Goal: Information Seeking & Learning: Learn about a topic

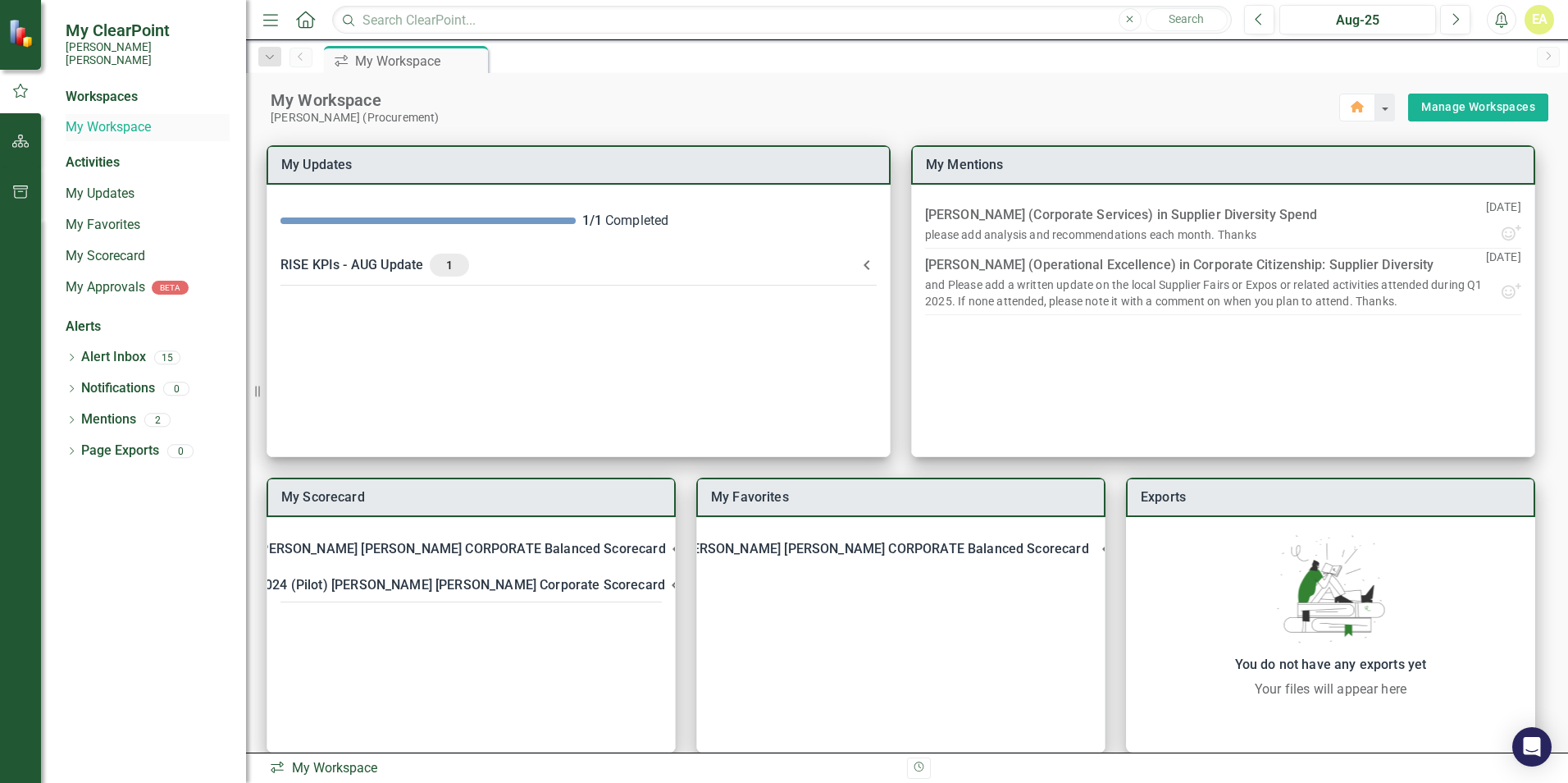
click at [118, 118] on link "My Workspace" at bounding box center [147, 127] width 164 height 19
click at [119, 88] on div "Workspaces" at bounding box center [101, 97] width 72 height 19
click at [97, 185] on link "My Updates" at bounding box center [147, 194] width 164 height 19
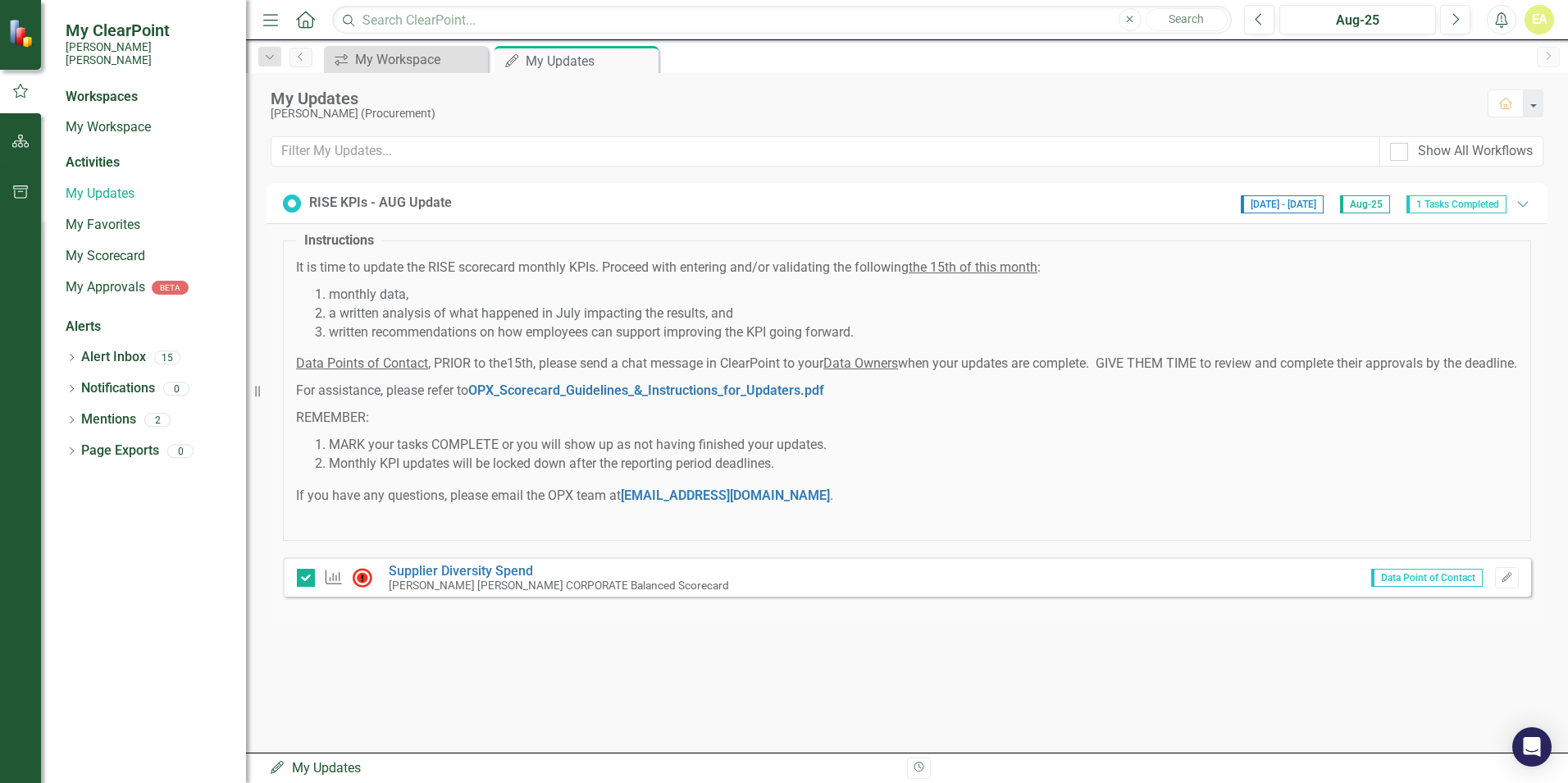
click at [95, 154] on div "Activities" at bounding box center [147, 163] width 164 height 19
click at [116, 118] on link "My Workspace" at bounding box center [147, 127] width 164 height 19
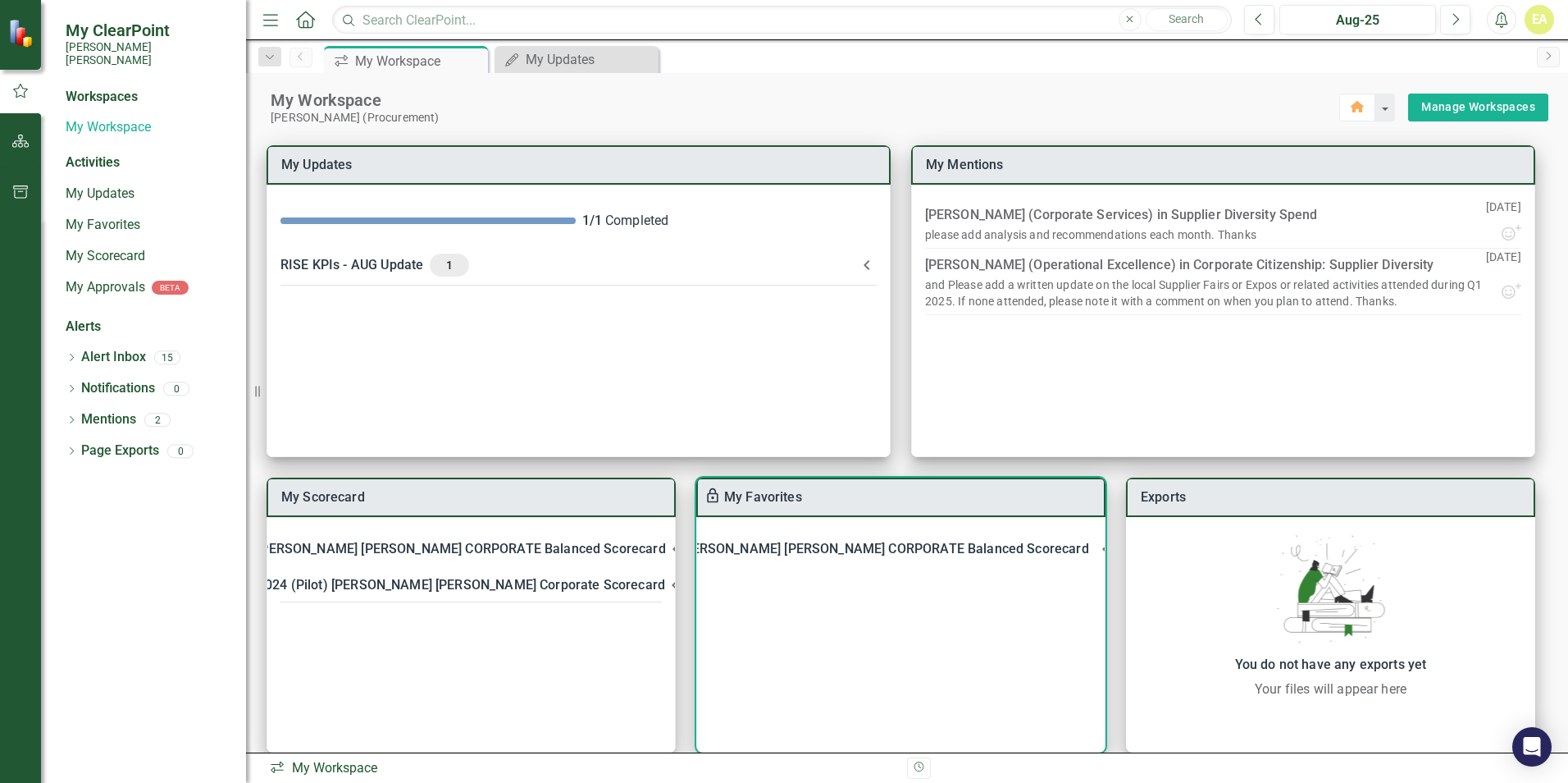
click at [778, 550] on div "[PERSON_NAME] [PERSON_NAME] CORPORATE Balanced Scorecard" at bounding box center [883, 548] width 408 height 23
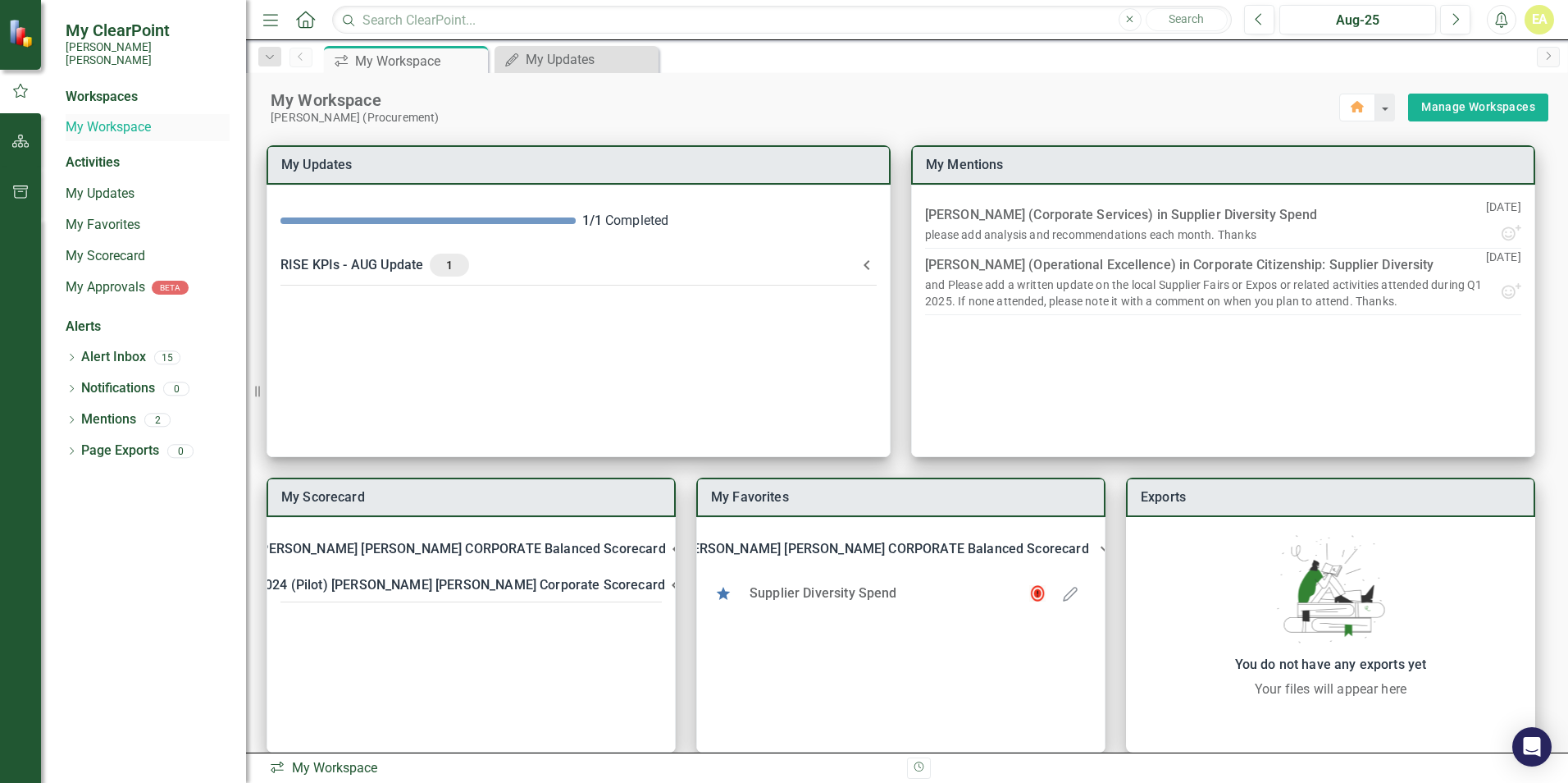
click at [111, 118] on link "My Workspace" at bounding box center [147, 127] width 164 height 19
click at [92, 154] on div "Activities" at bounding box center [147, 163] width 164 height 19
click at [1351, 109] on icon "Home" at bounding box center [1357, 106] width 15 height 11
click at [570, 64] on div "My Updates" at bounding box center [580, 59] width 108 height 21
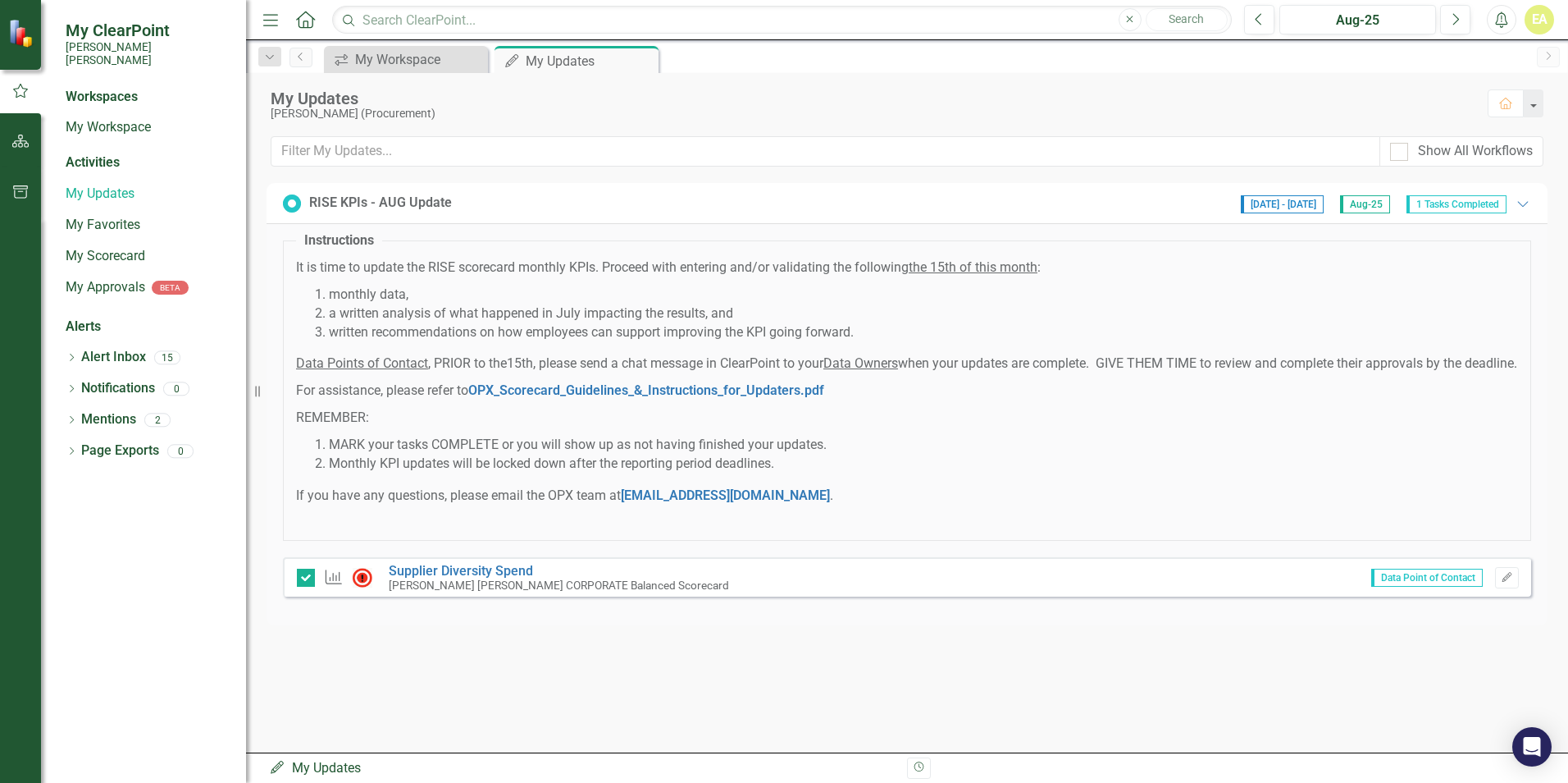
click at [358, 205] on div "RISE KPIs - AUG Update" at bounding box center [381, 203] width 143 height 19
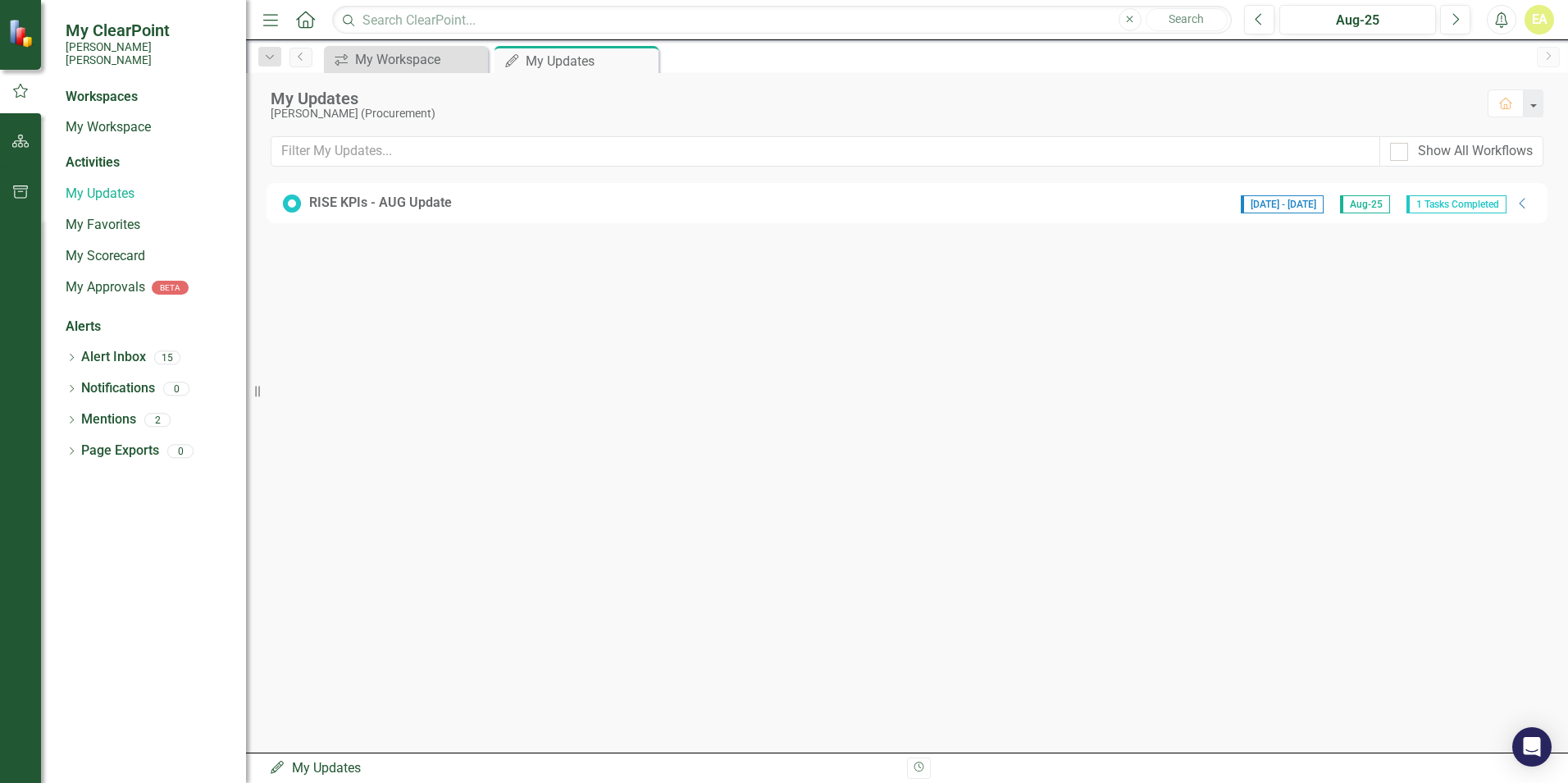
click at [340, 206] on div "RISE KPIs - AUG Update" at bounding box center [381, 203] width 143 height 19
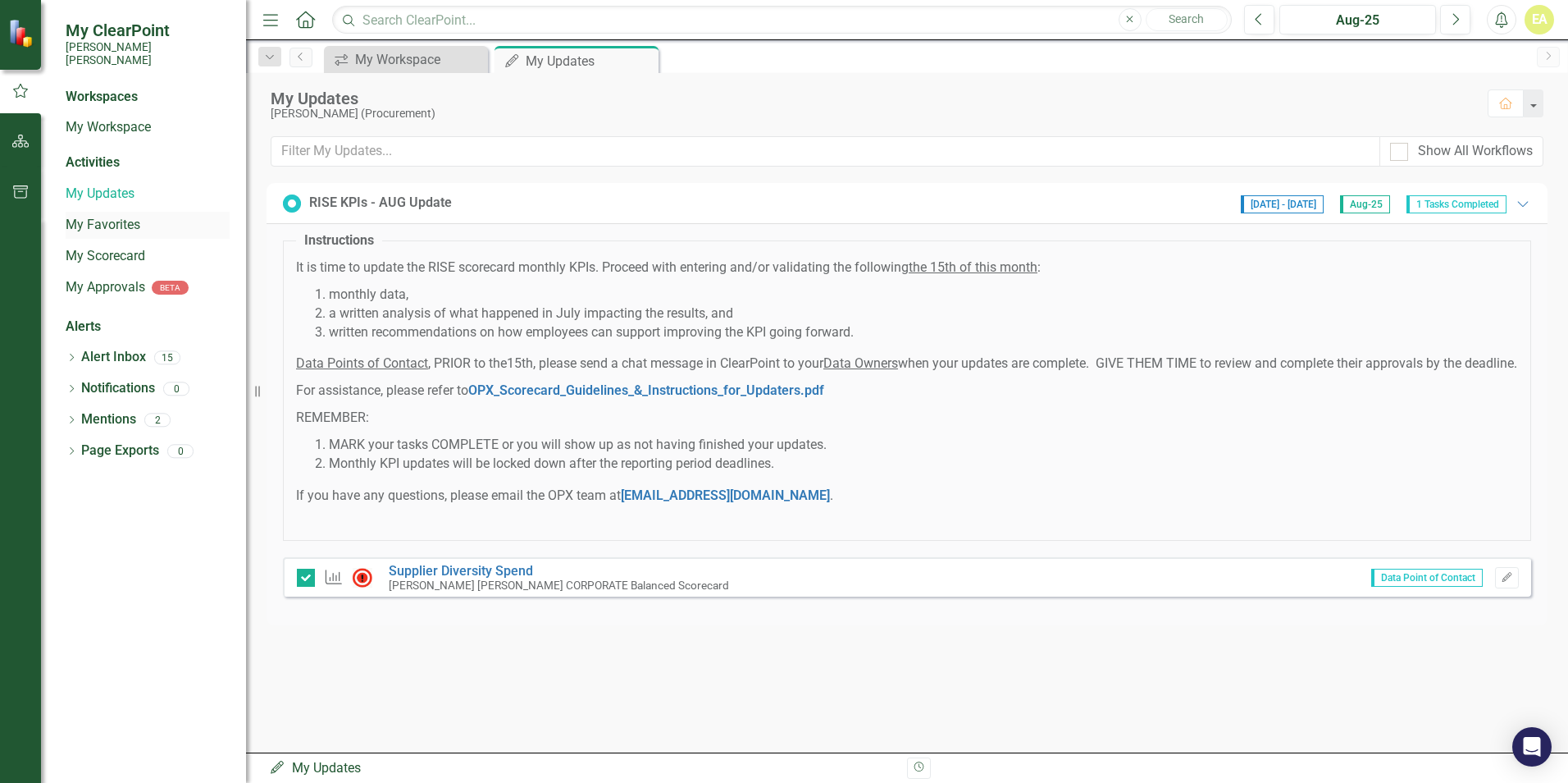
click at [105, 216] on link "My Favorites" at bounding box center [147, 225] width 164 height 19
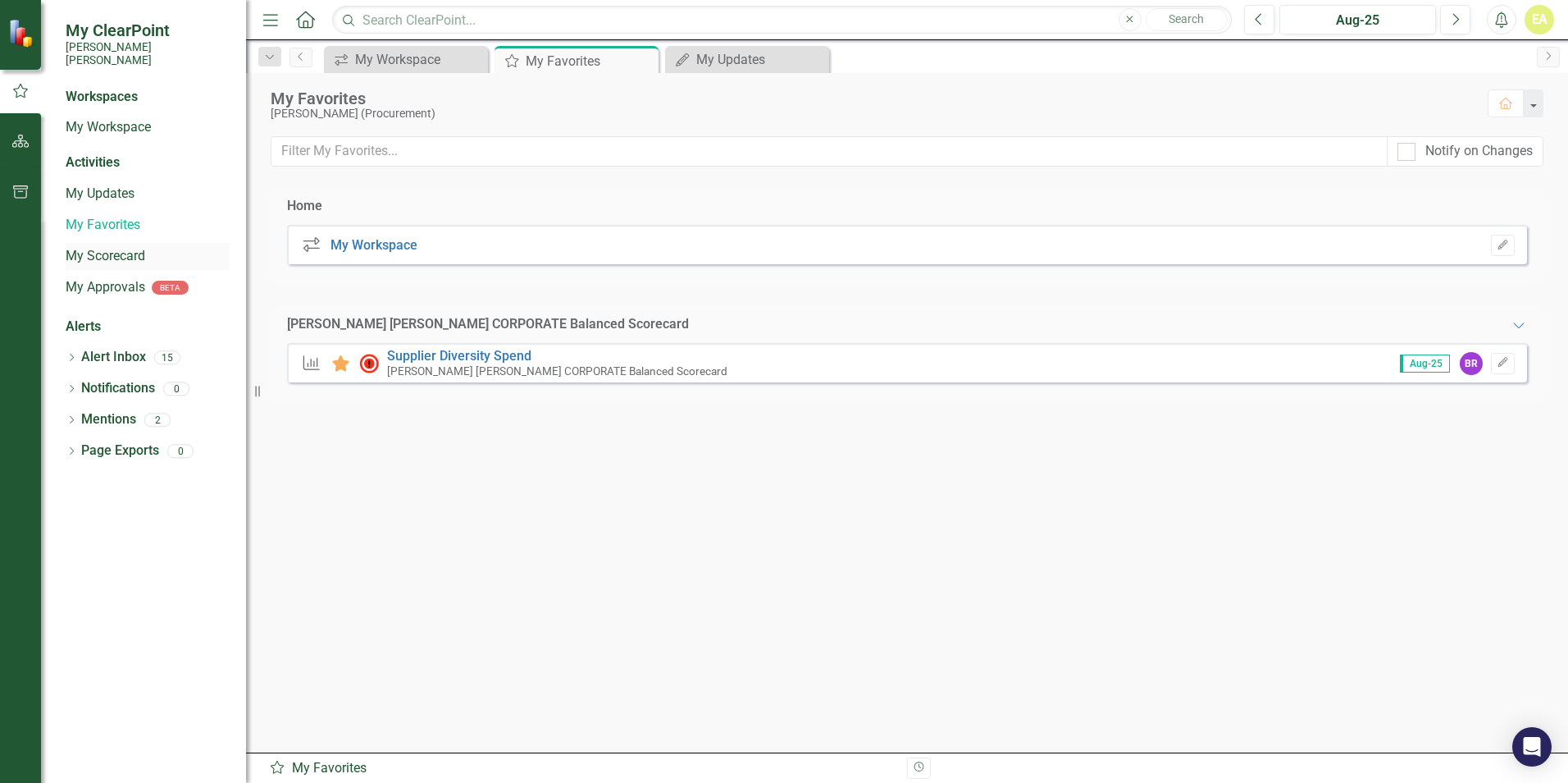
click at [108, 247] on link "My Scorecard" at bounding box center [147, 256] width 164 height 19
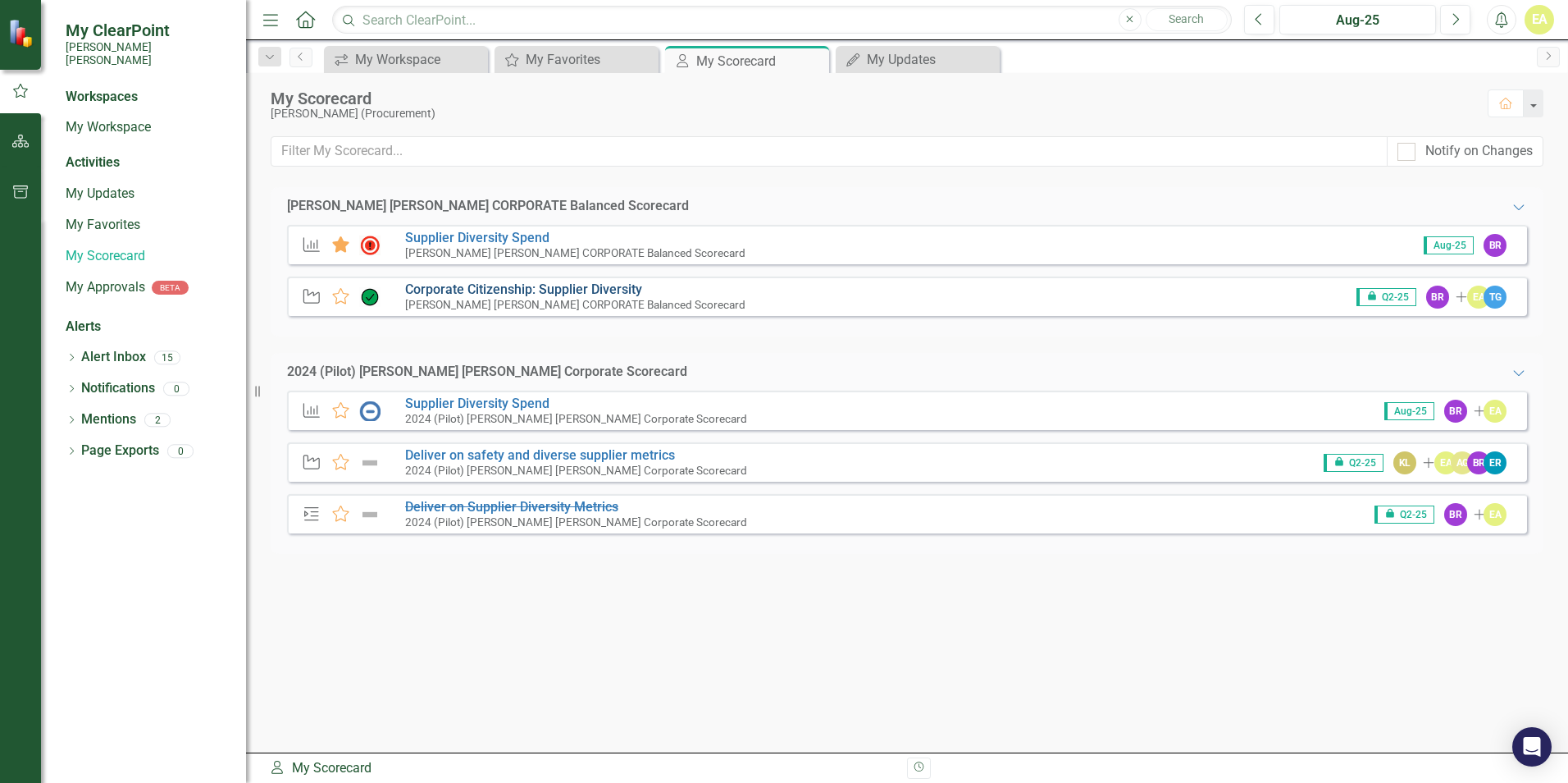
click at [464, 292] on link "Corporate Citizenship: Supplier Diversity" at bounding box center [524, 289] width 237 height 15
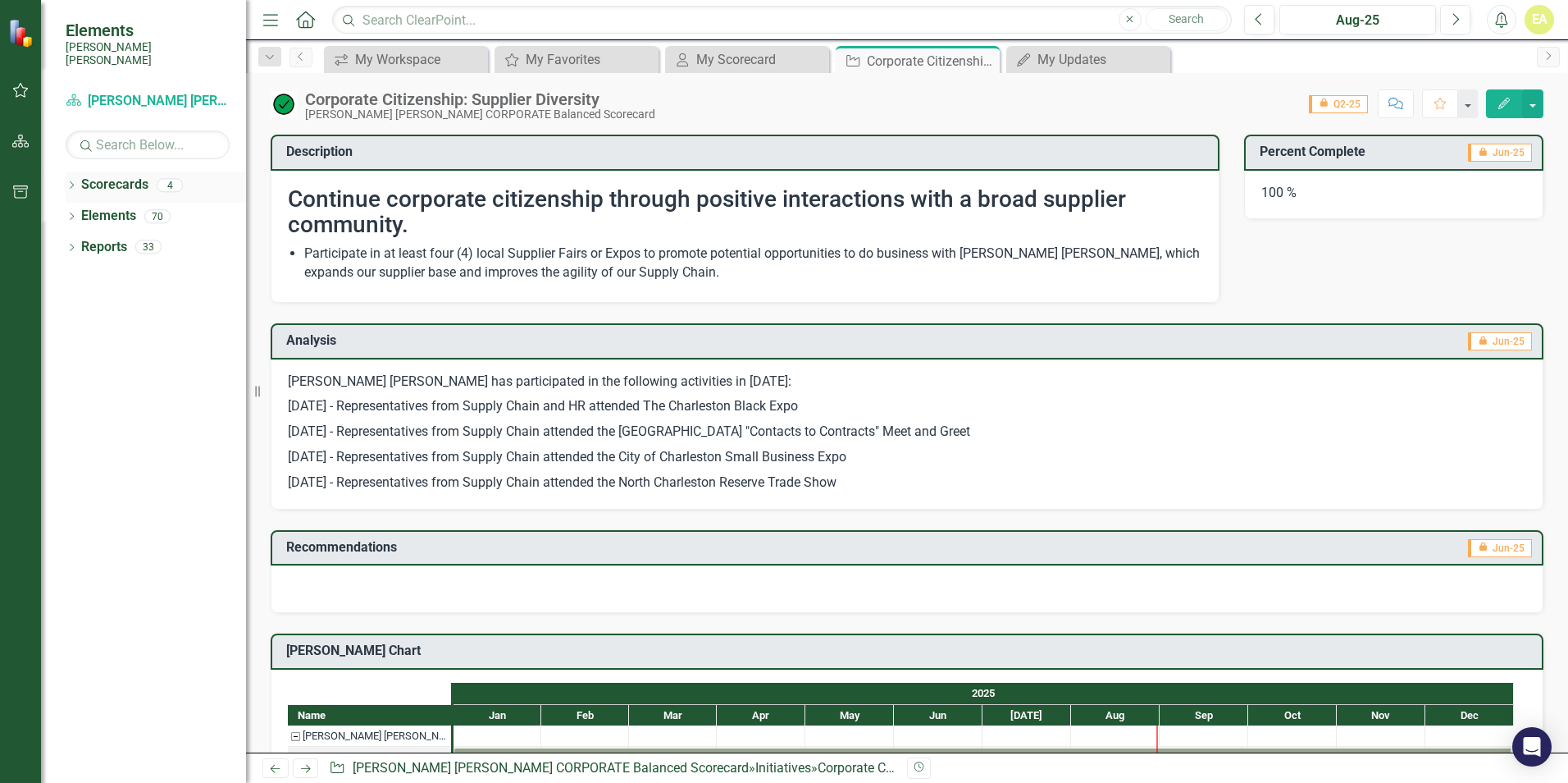
click at [72, 182] on icon "Dropdown" at bounding box center [70, 187] width 11 height 9
click at [102, 269] on link "RISE: [PERSON_NAME] [PERSON_NAME] Recognizing Innovation, Safety and Excellence" at bounding box center [168, 278] width 156 height 19
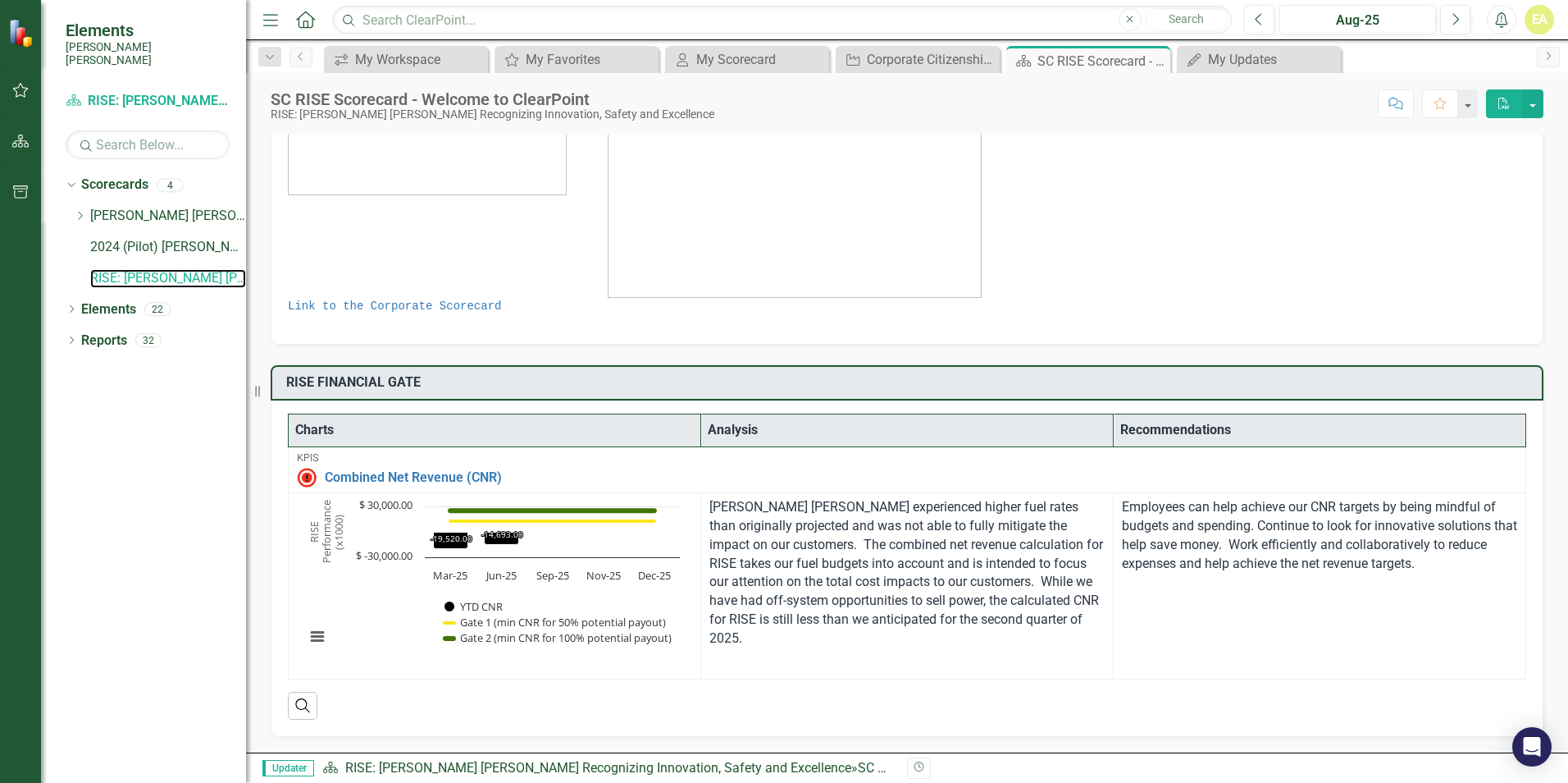
scroll to position [132, 0]
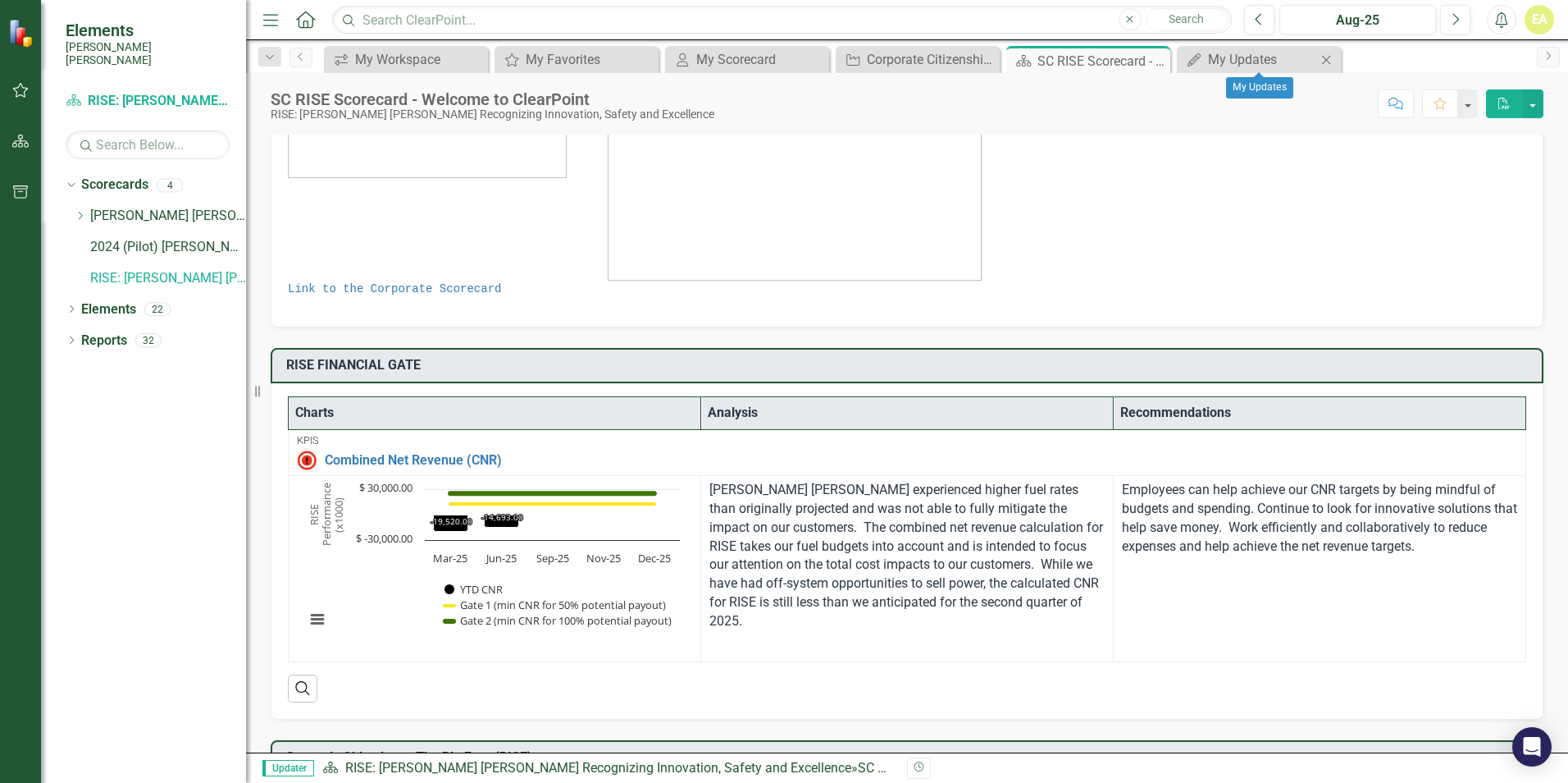
click at [1329, 61] on icon "Close" at bounding box center [1326, 59] width 16 height 13
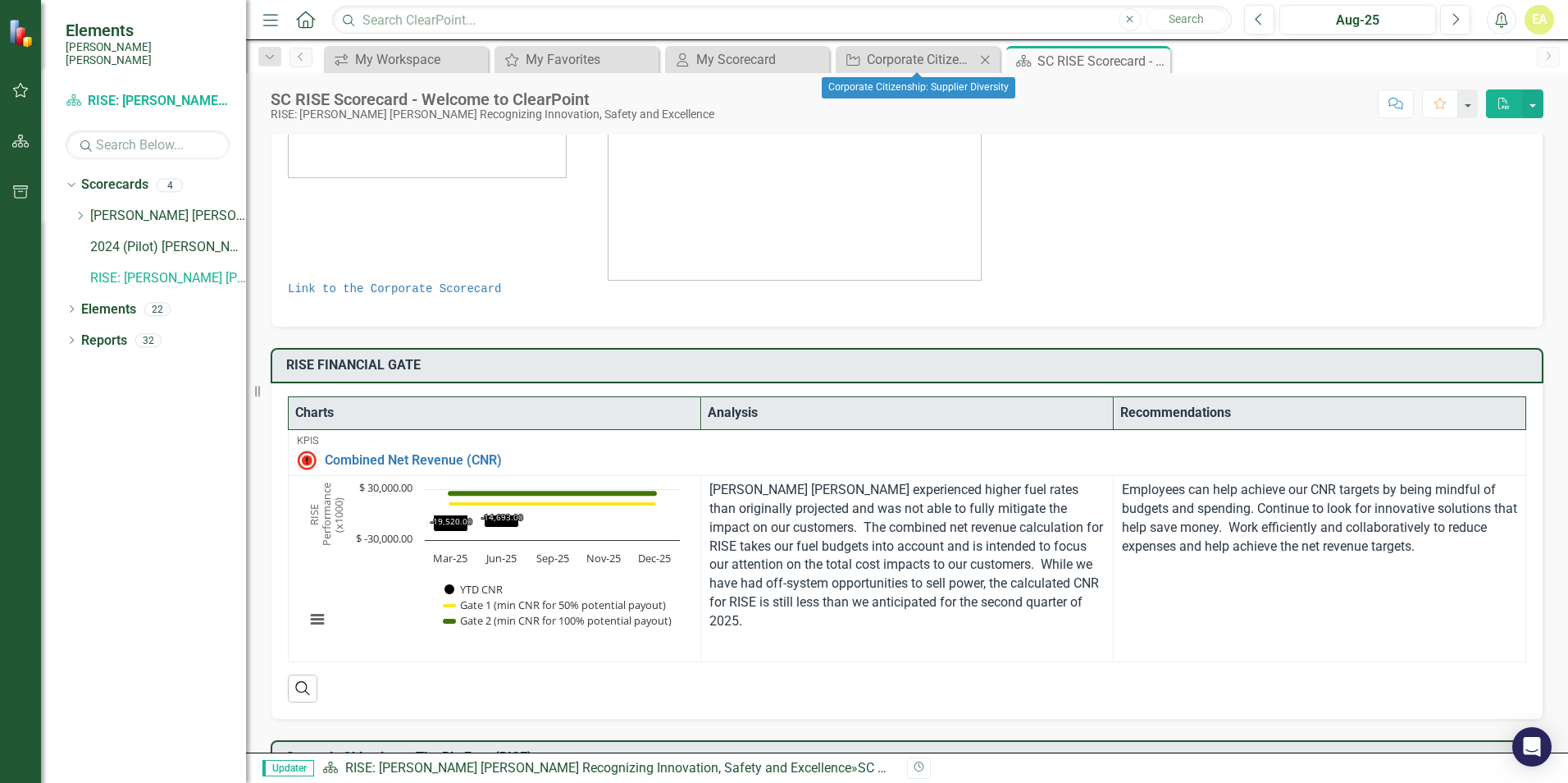
click at [991, 64] on icon "Close" at bounding box center [985, 59] width 16 height 13
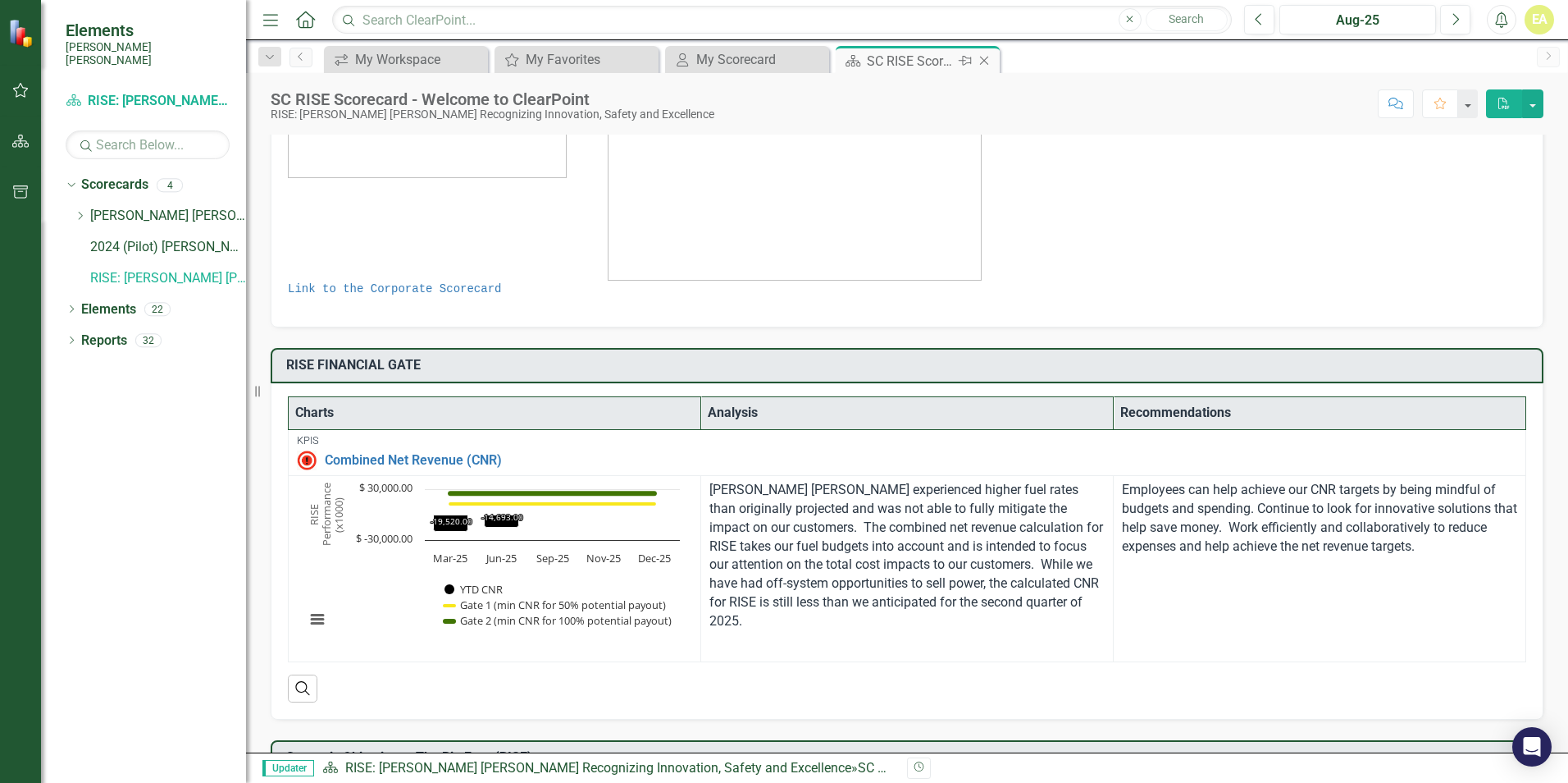
click at [967, 64] on icon at bounding box center [965, 60] width 13 height 9
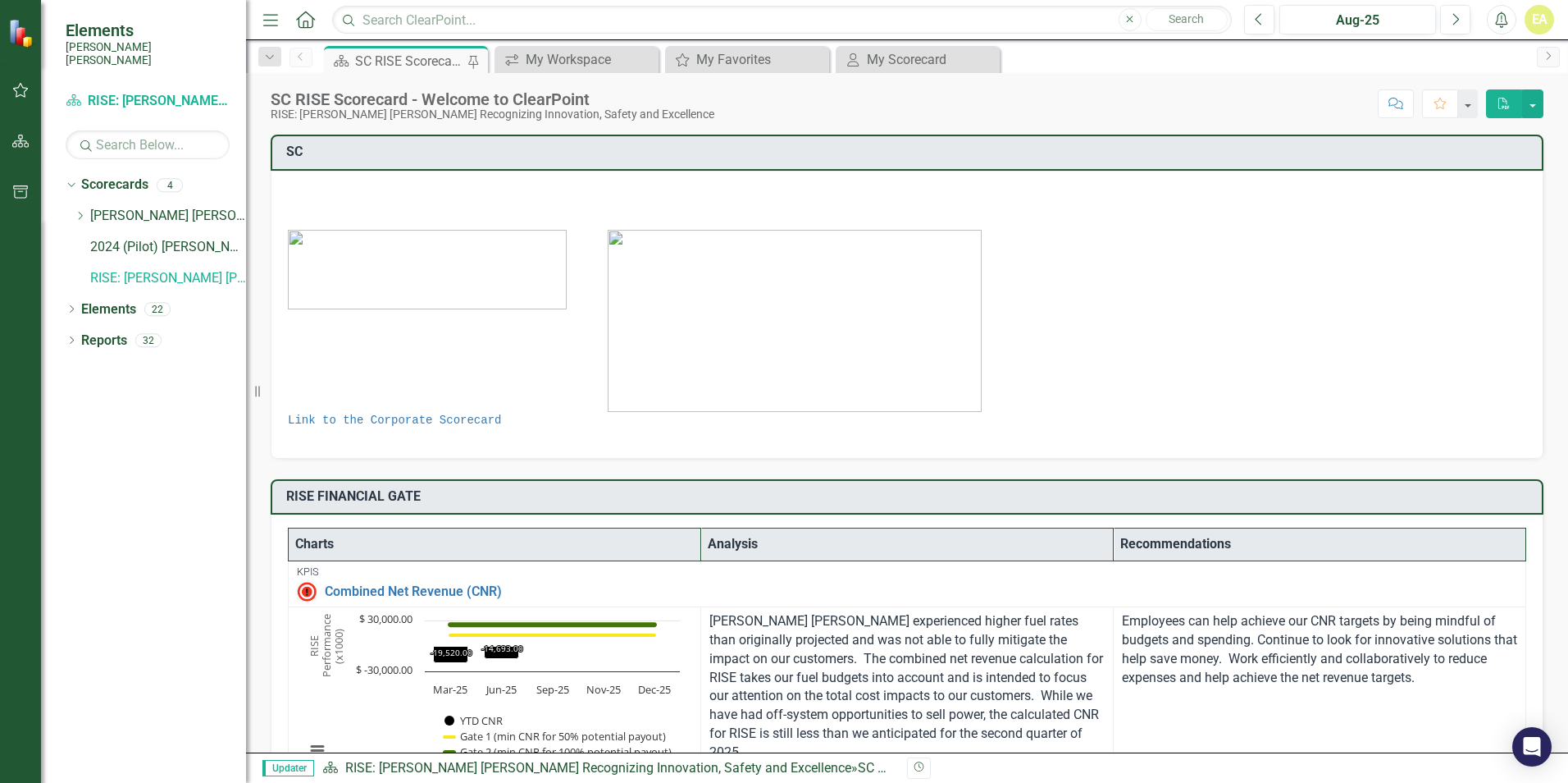
drag, startPoint x: 259, startPoint y: 390, endPoint x: 175, endPoint y: 433, distance: 94.4
click at [175, 433] on div "Elements [PERSON_NAME] [PERSON_NAME] Scorecard RISE: [PERSON_NAME] [PERSON_NAME…" at bounding box center [123, 391] width 246 height 783
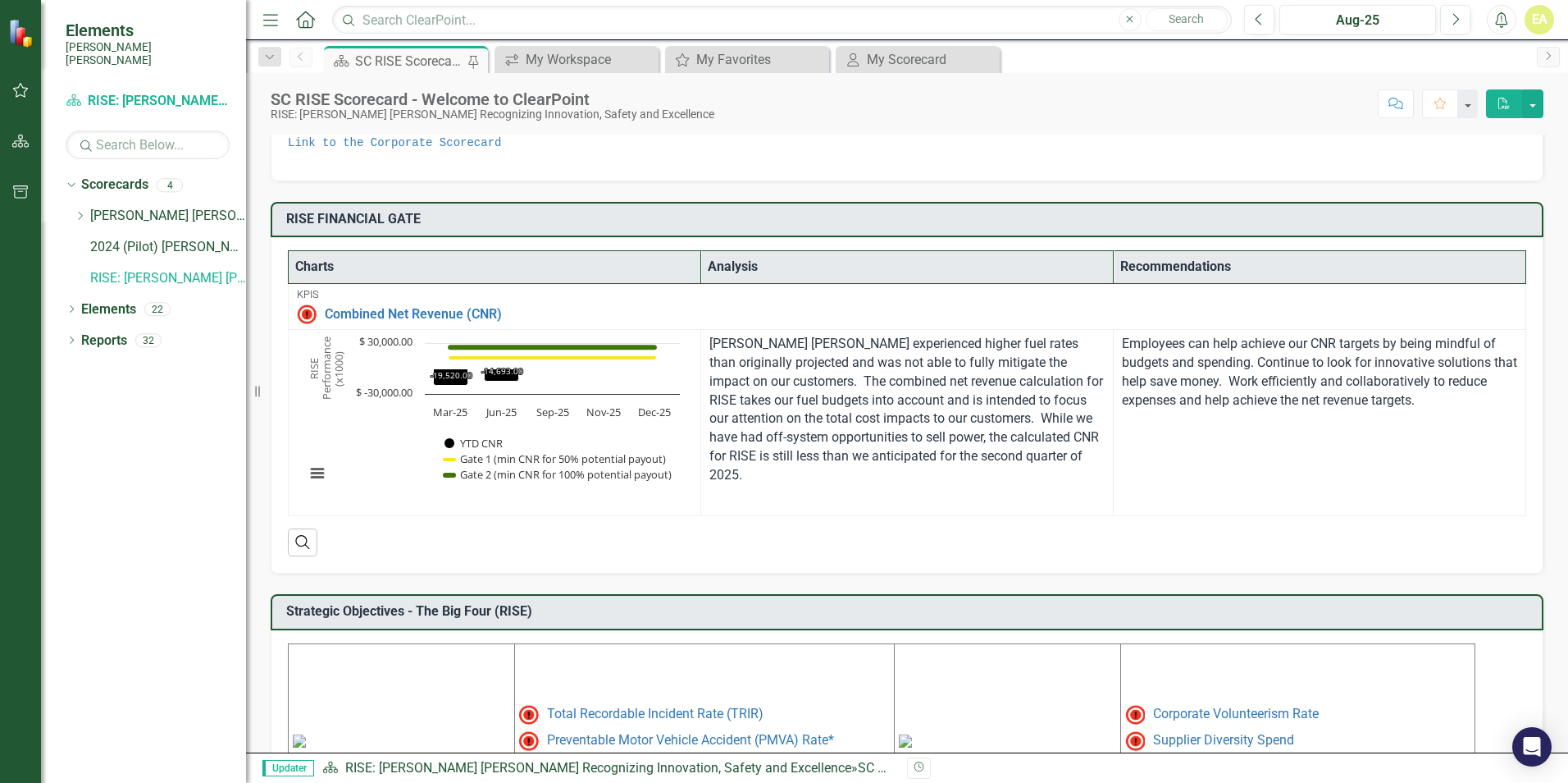
scroll to position [300, 0]
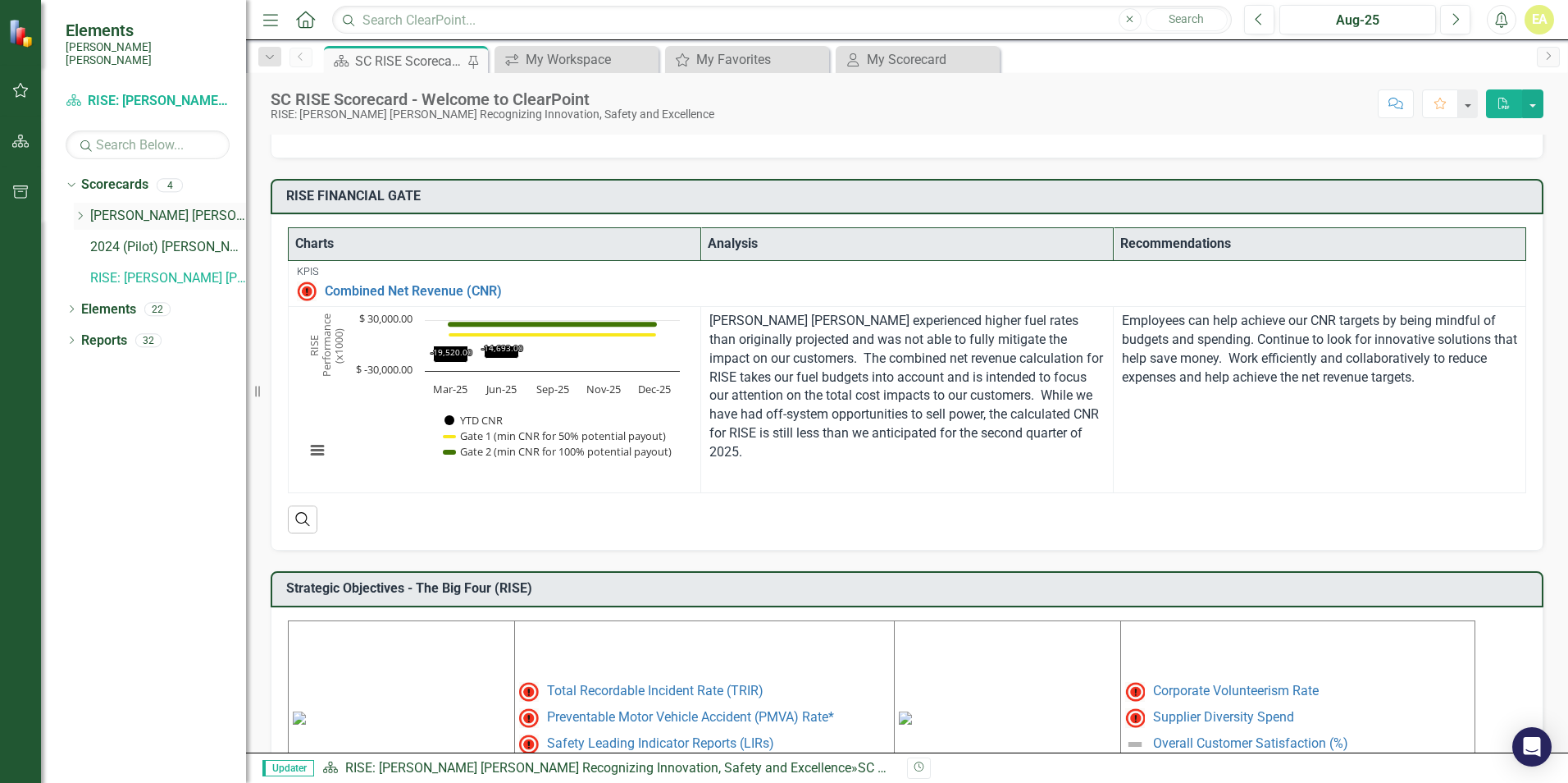
click at [149, 207] on link "[PERSON_NAME] [PERSON_NAME] CORPORATE Balanced Scorecard" at bounding box center [168, 217] width 156 height 19
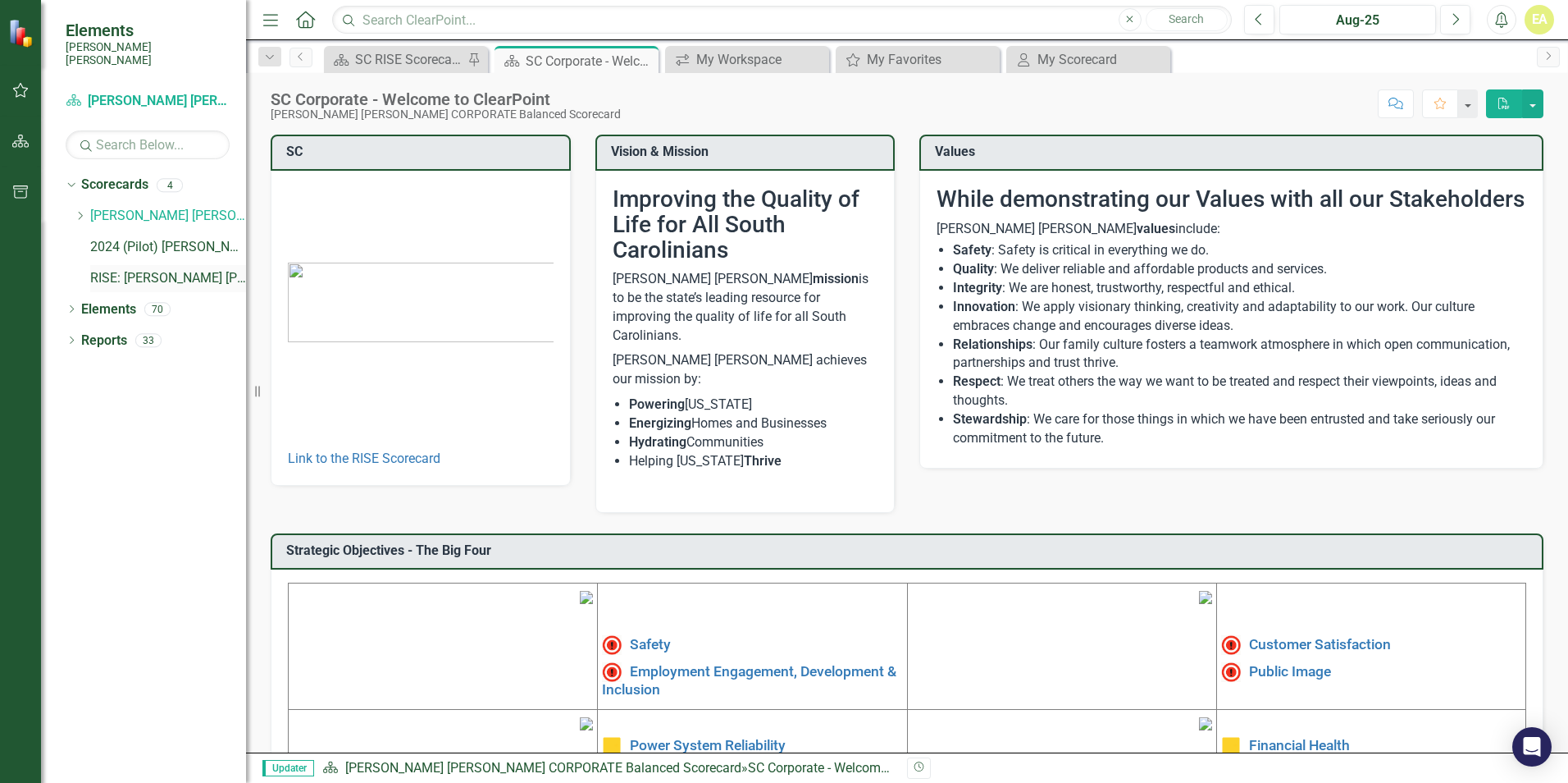
click at [174, 269] on link "RISE: [PERSON_NAME] [PERSON_NAME] Recognizing Innovation, Safety and Excellence" at bounding box center [168, 278] width 156 height 19
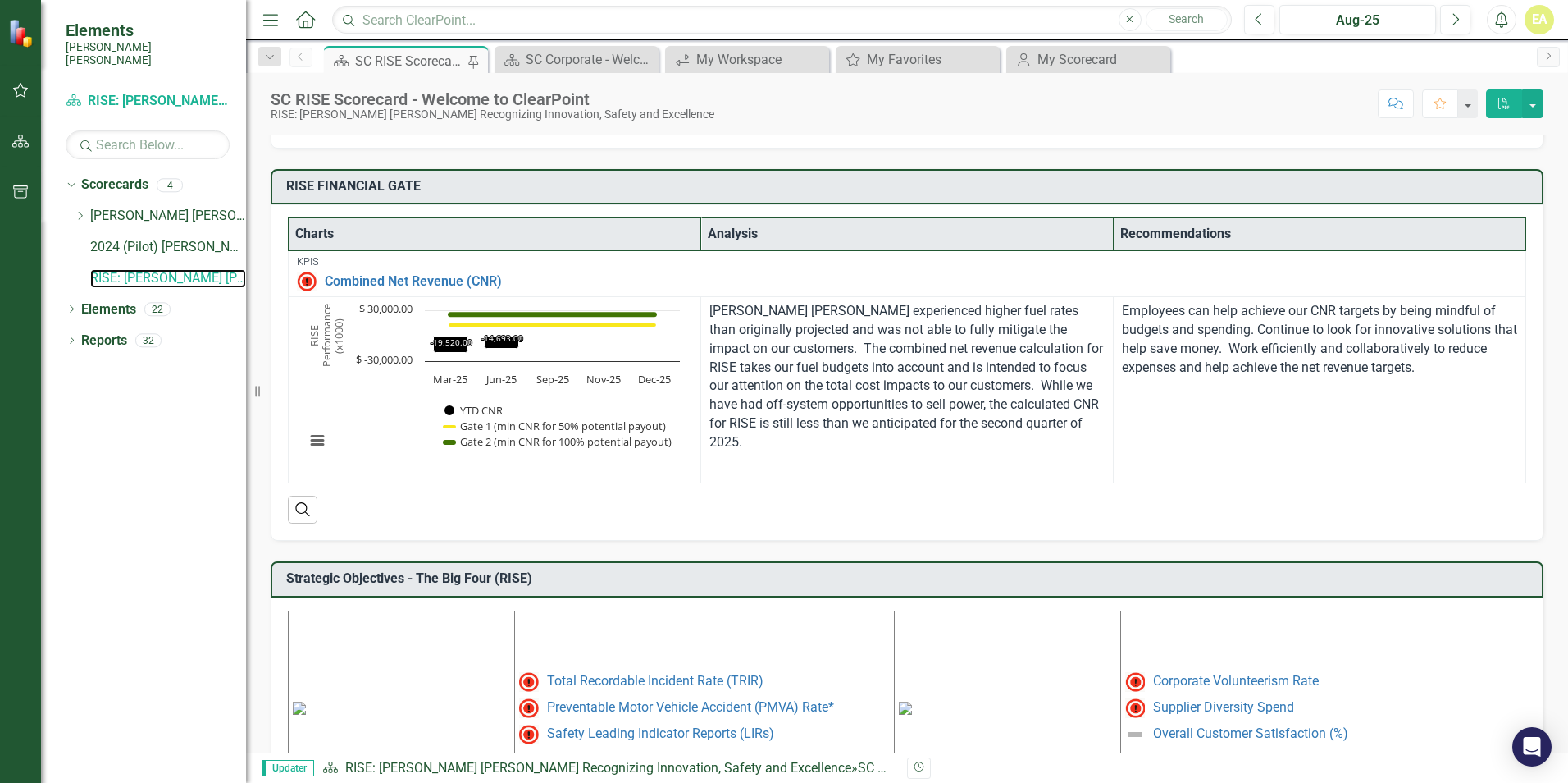
scroll to position [317, 0]
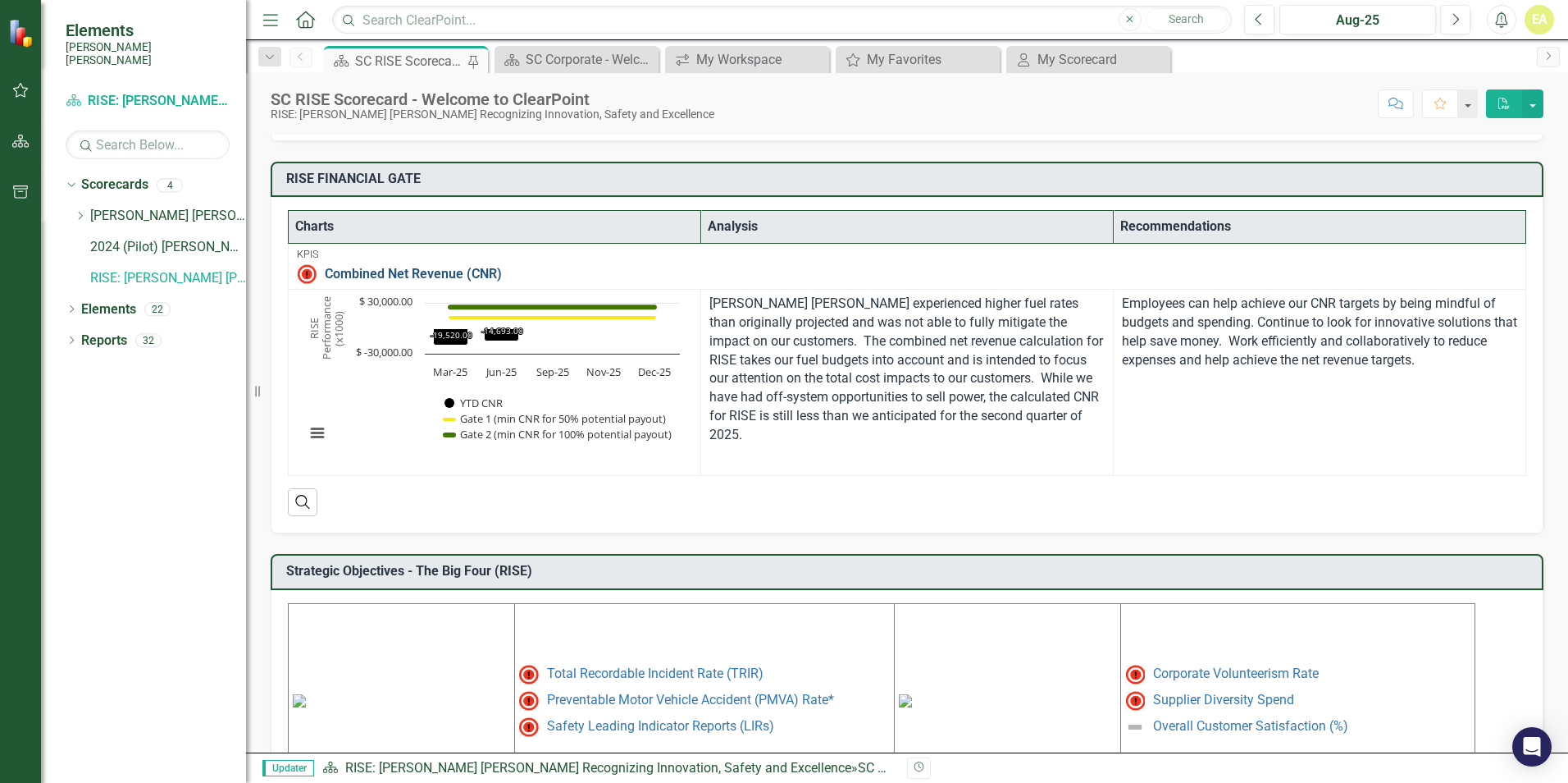
click at [424, 271] on link "Combined Net Revenue (CNR)" at bounding box center [921, 273] width 1193 height 15
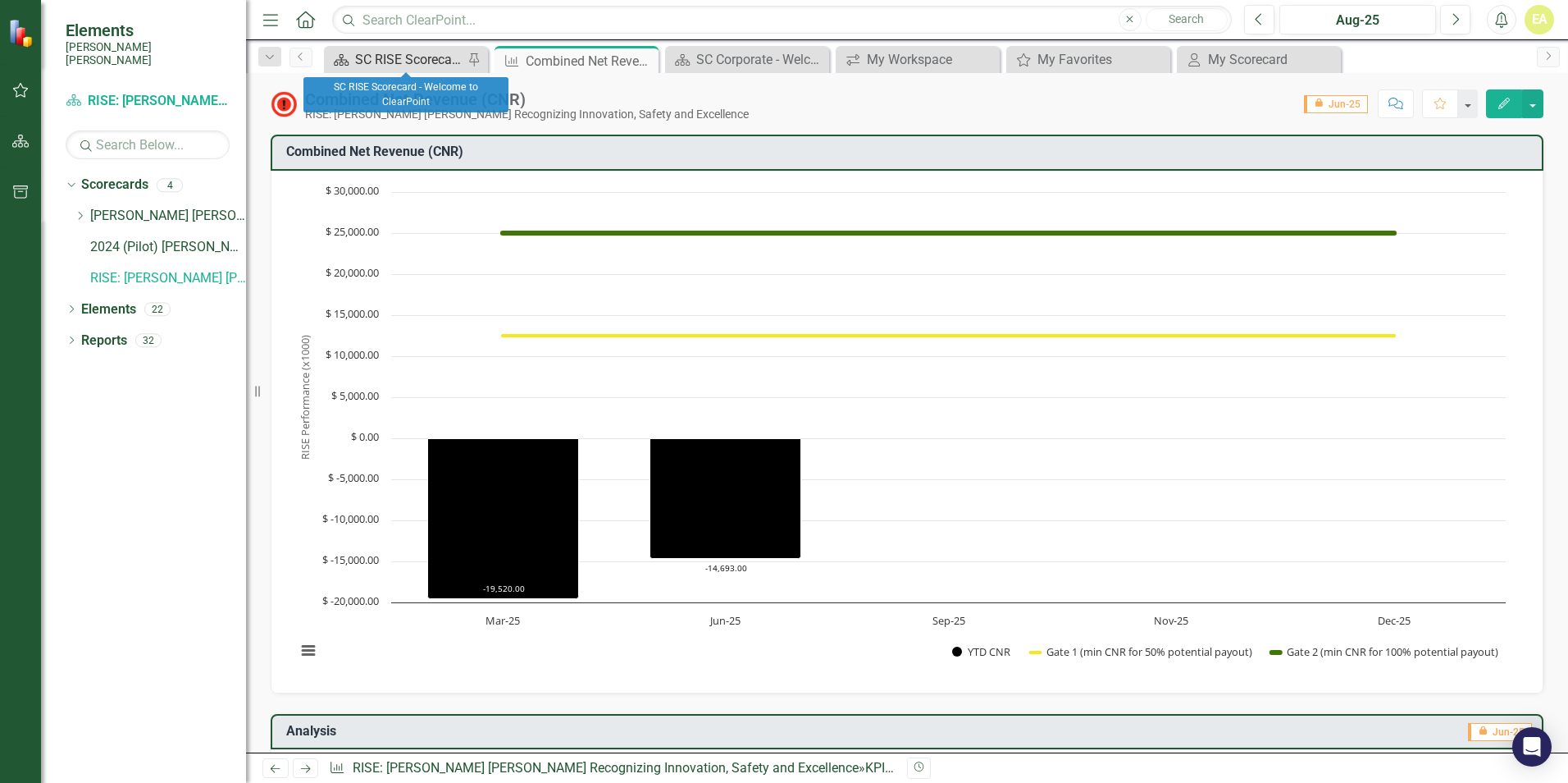
click at [375, 66] on div "SC RISE Scorecard - Welcome to ClearPoint" at bounding box center [409, 59] width 108 height 21
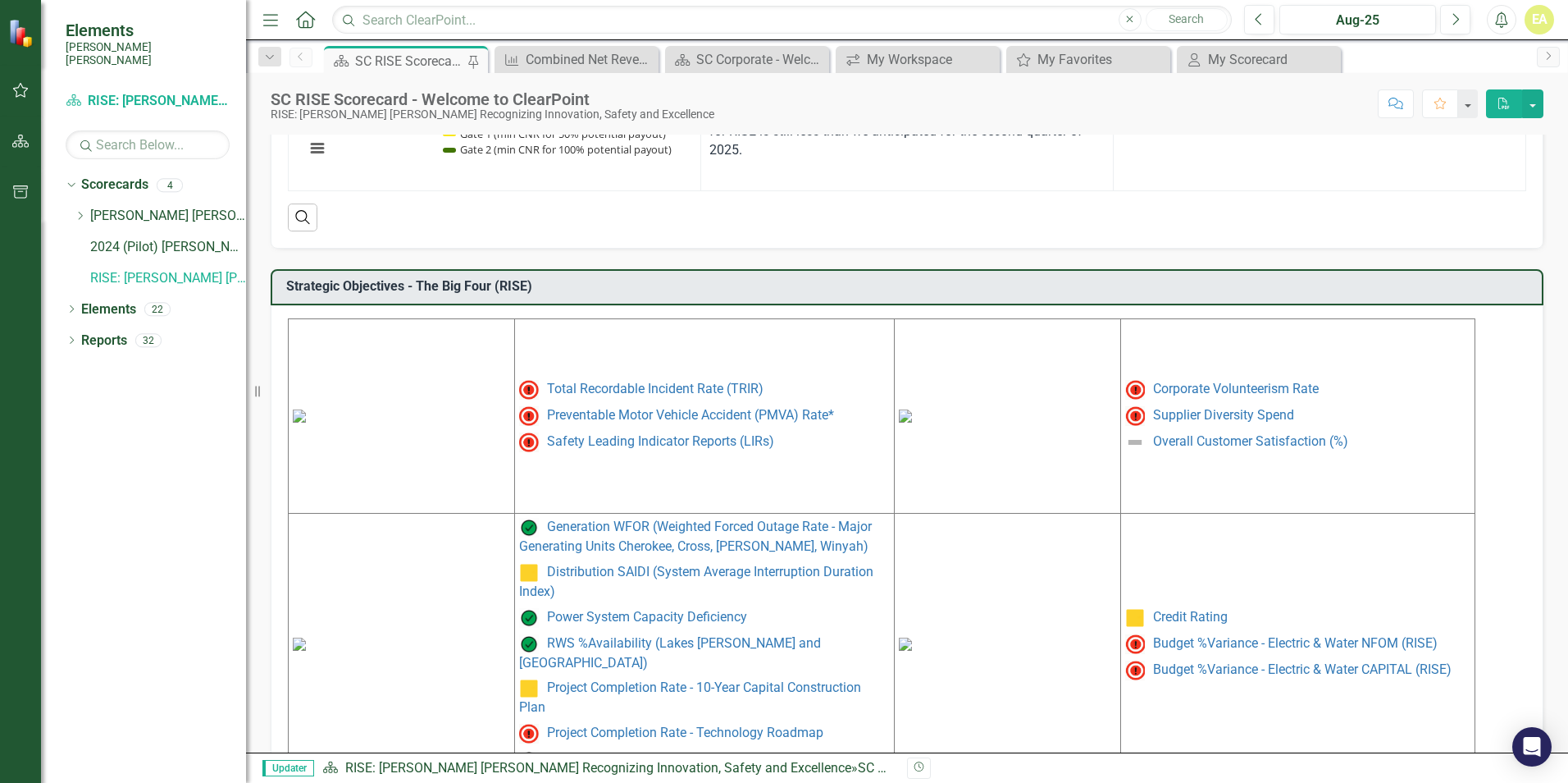
scroll to position [645, 0]
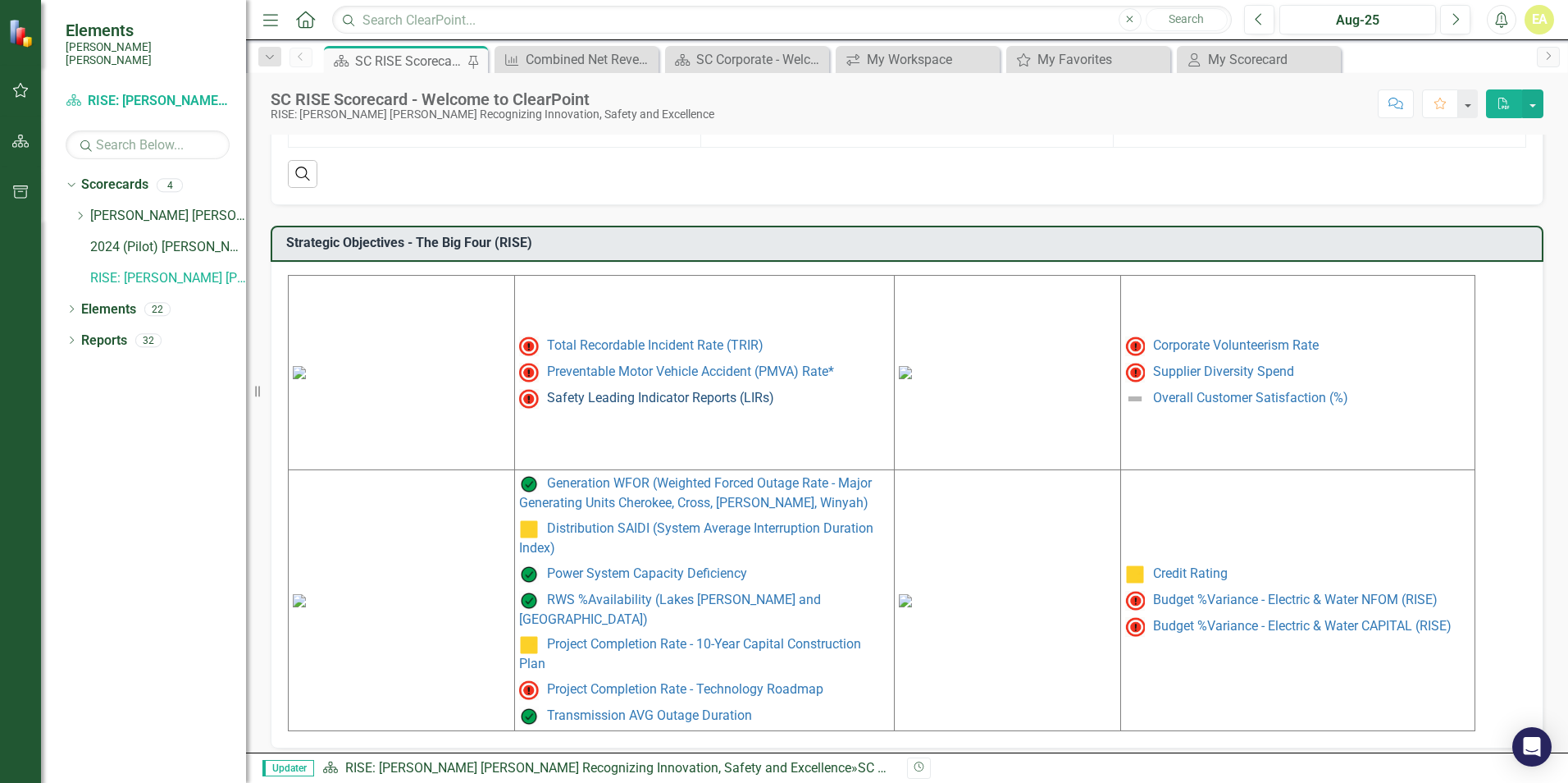
click at [628, 403] on link "Safety Leading Indicator Reports (LIRs)" at bounding box center [661, 397] width 227 height 15
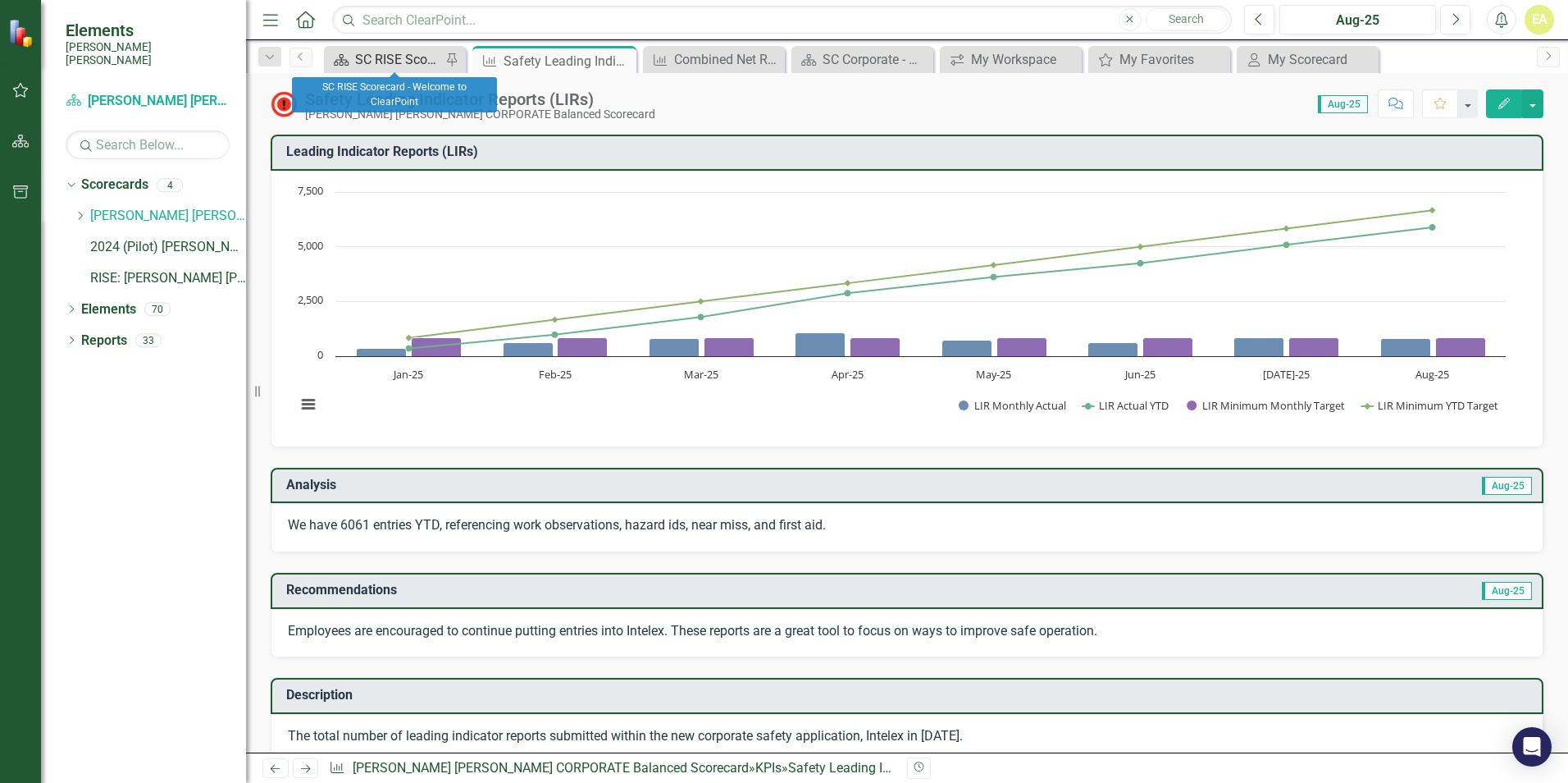
click at [388, 58] on div "SC RISE Scorecard - Welcome to ClearPoint" at bounding box center [398, 59] width 86 height 21
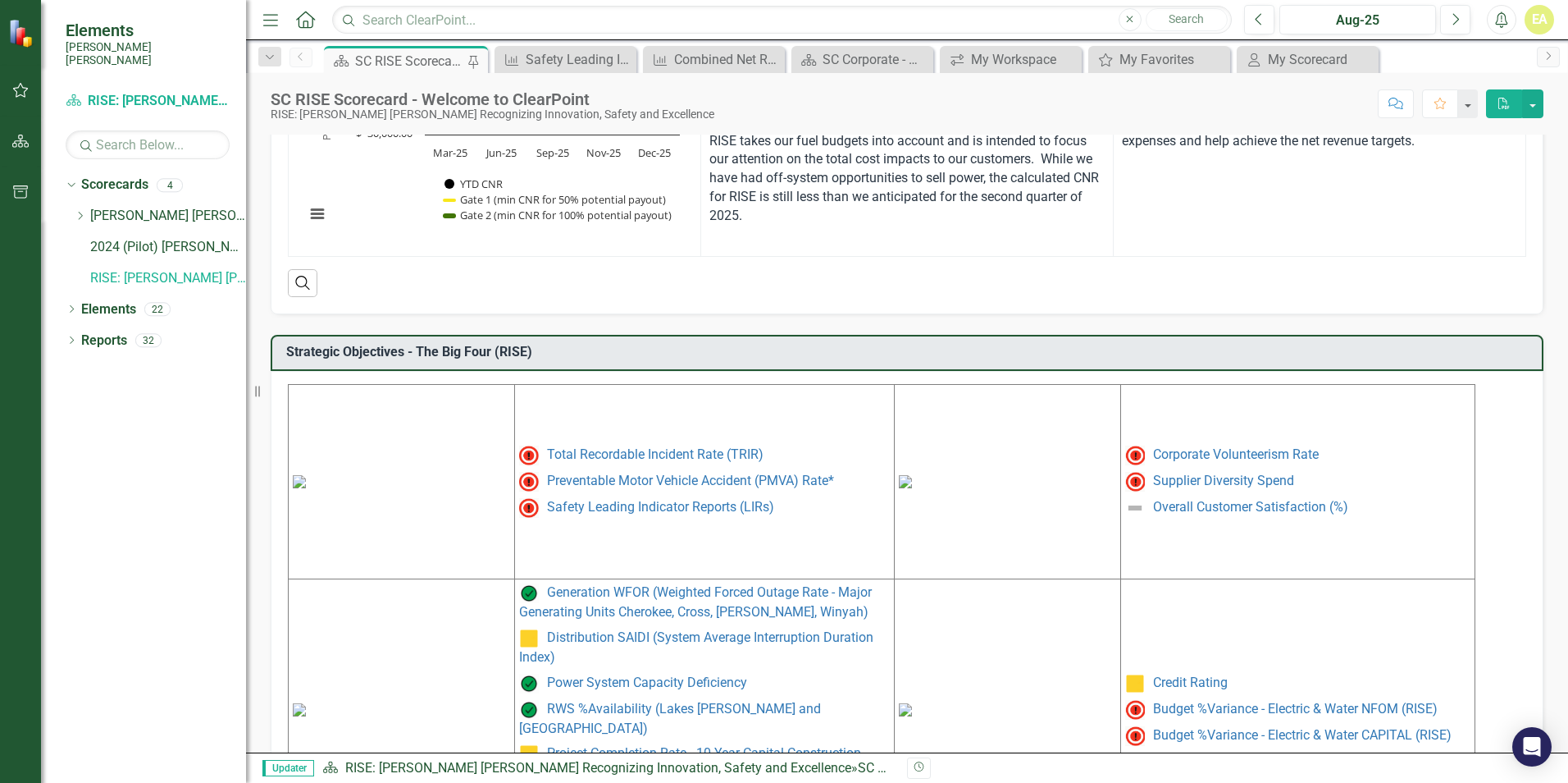
scroll to position [542, 0]
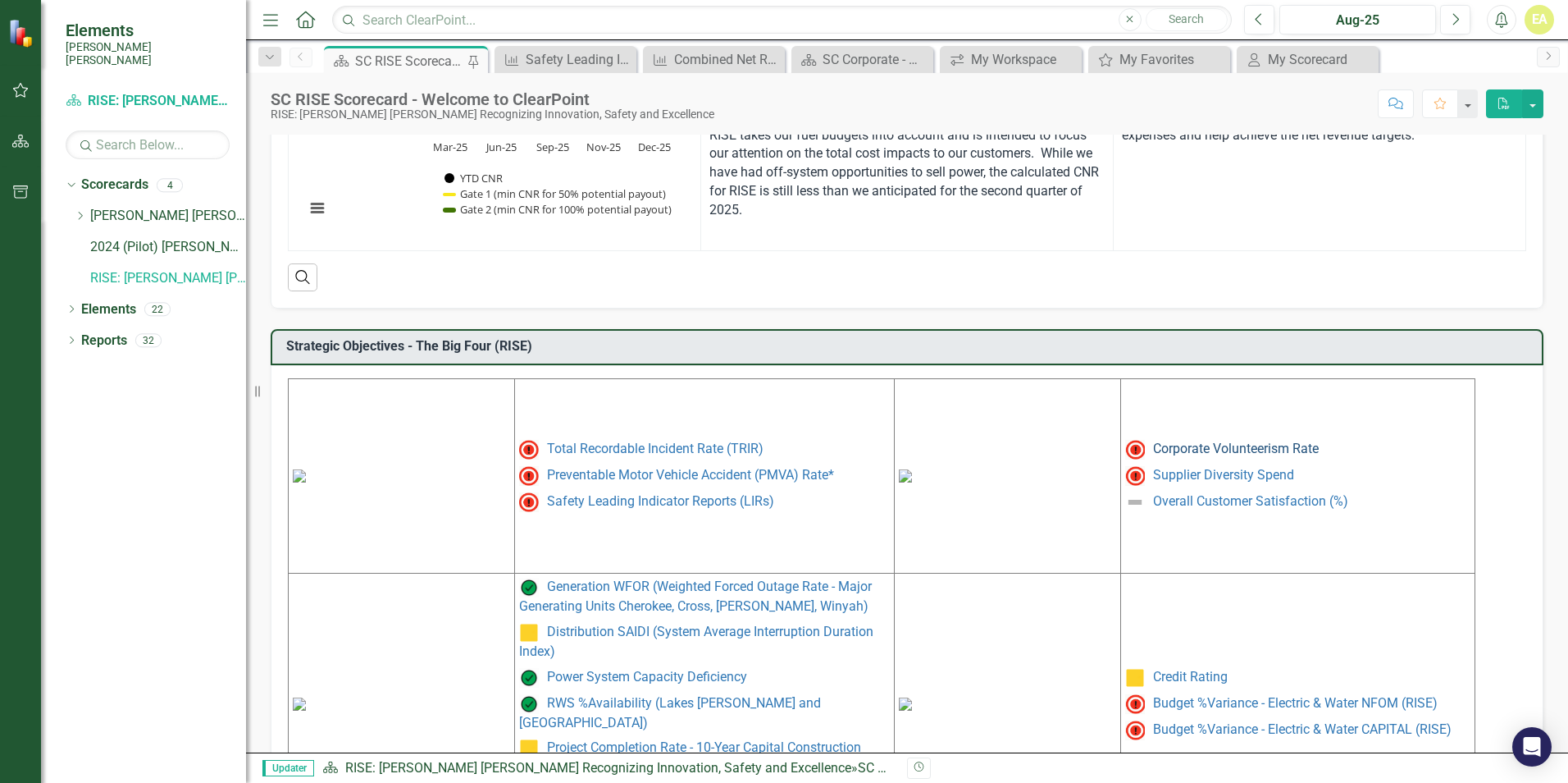
click at [1218, 451] on link "Corporate Volunteerism Rate" at bounding box center [1235, 449] width 166 height 15
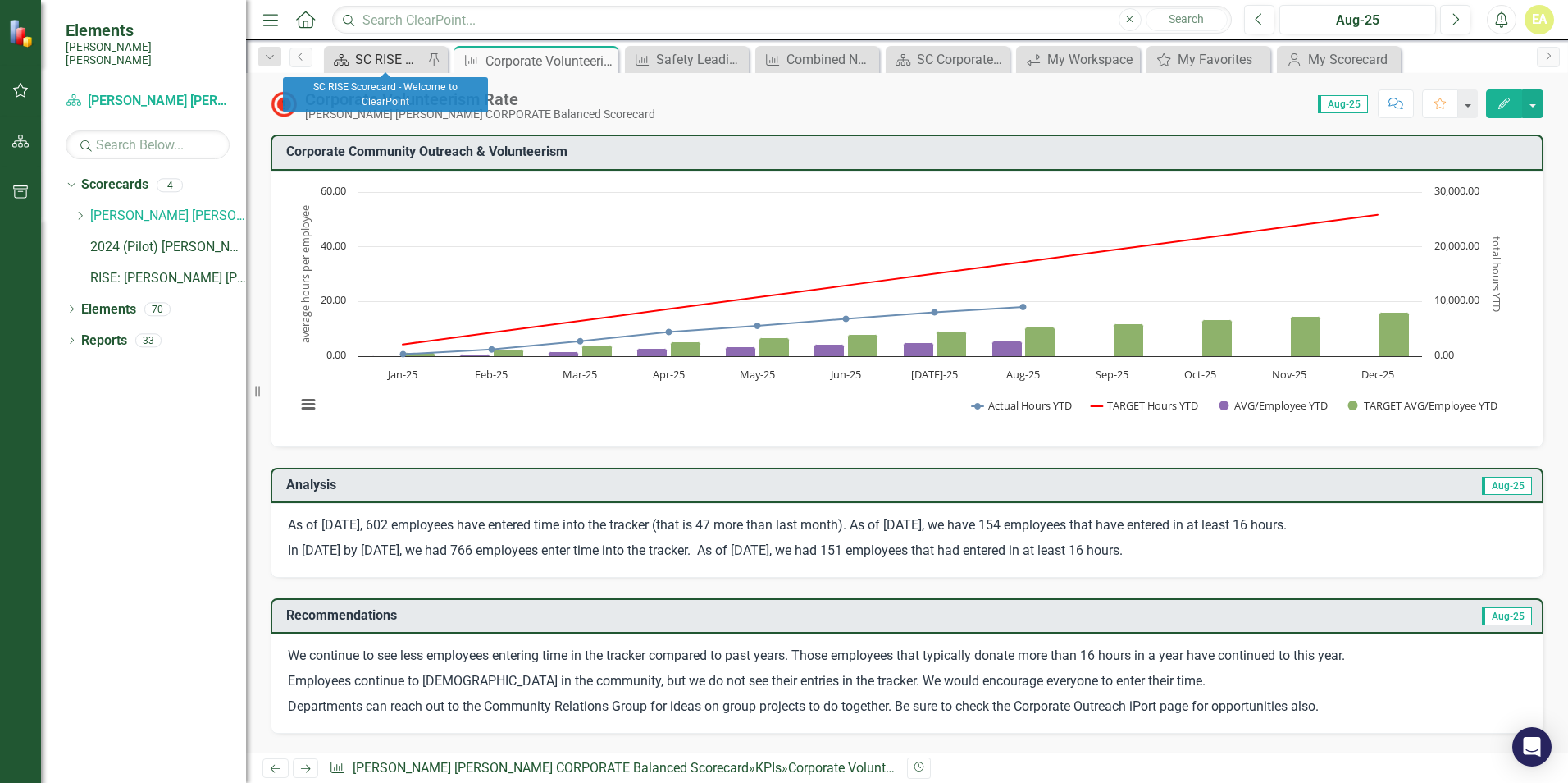
click at [385, 63] on div "SC RISE Scorecard - Welcome to ClearPoint" at bounding box center [388, 59] width 68 height 21
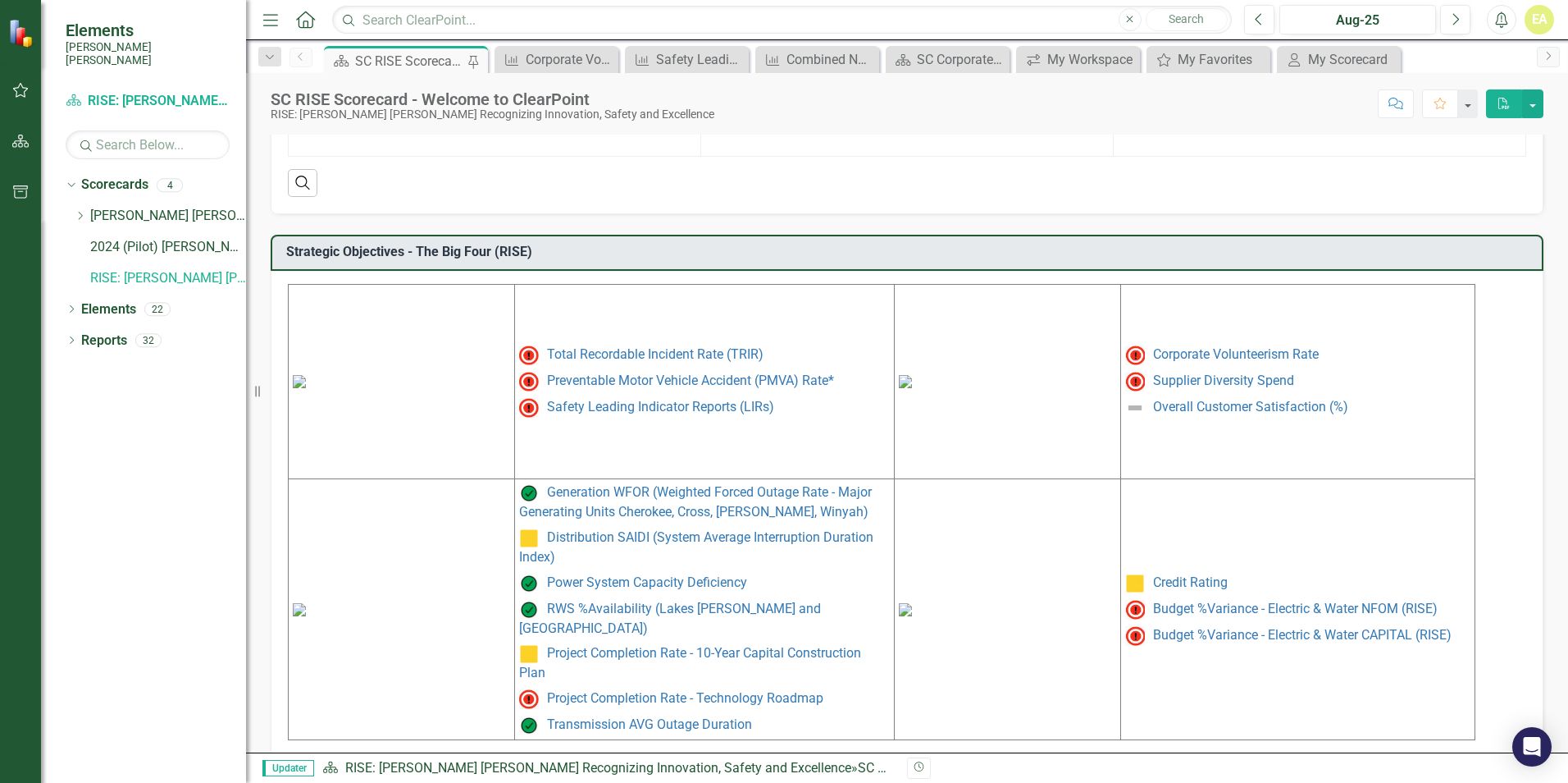
scroll to position [645, 0]
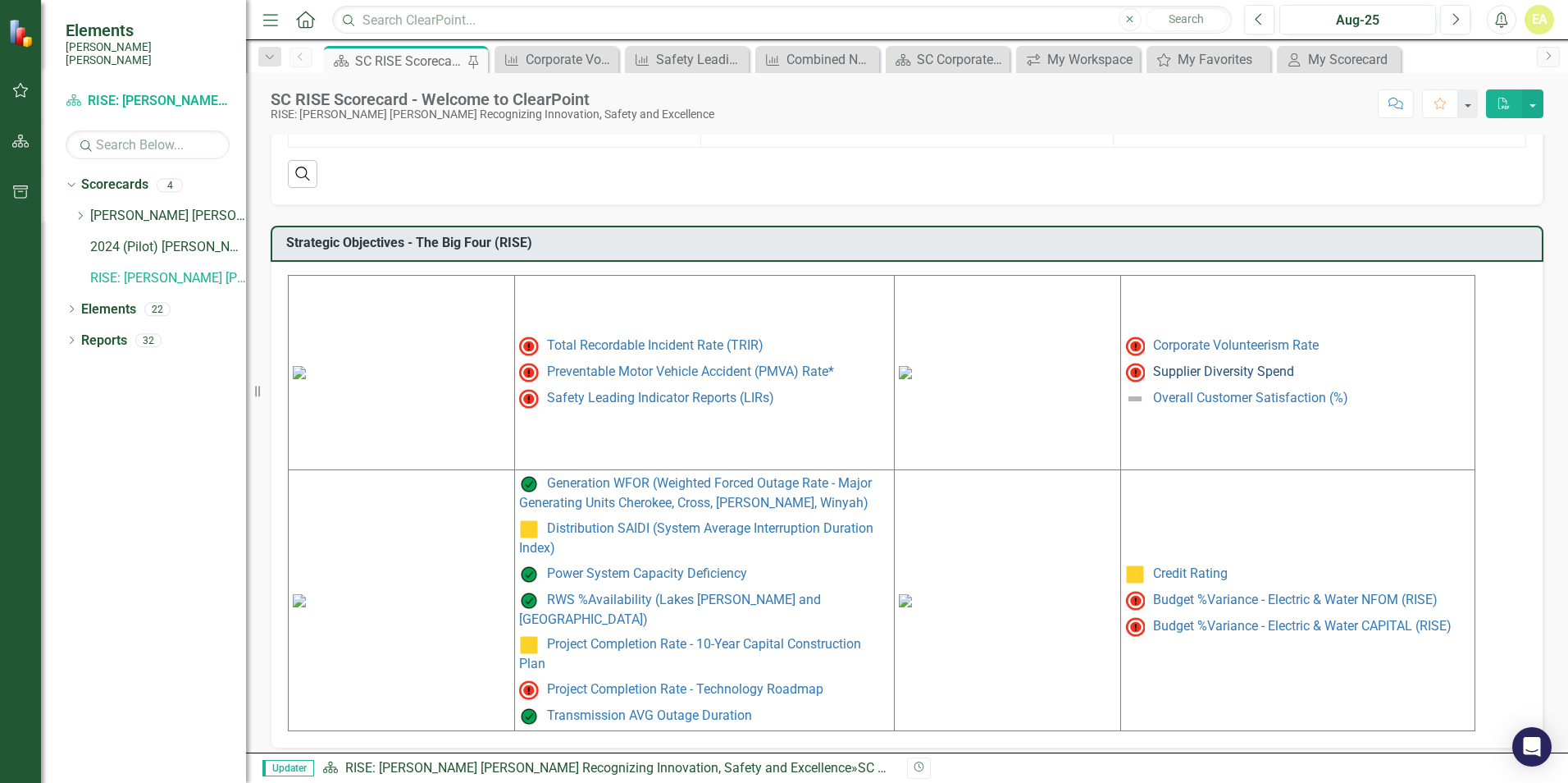
click at [1187, 376] on link "Supplier Diversity Spend" at bounding box center [1223, 371] width 141 height 15
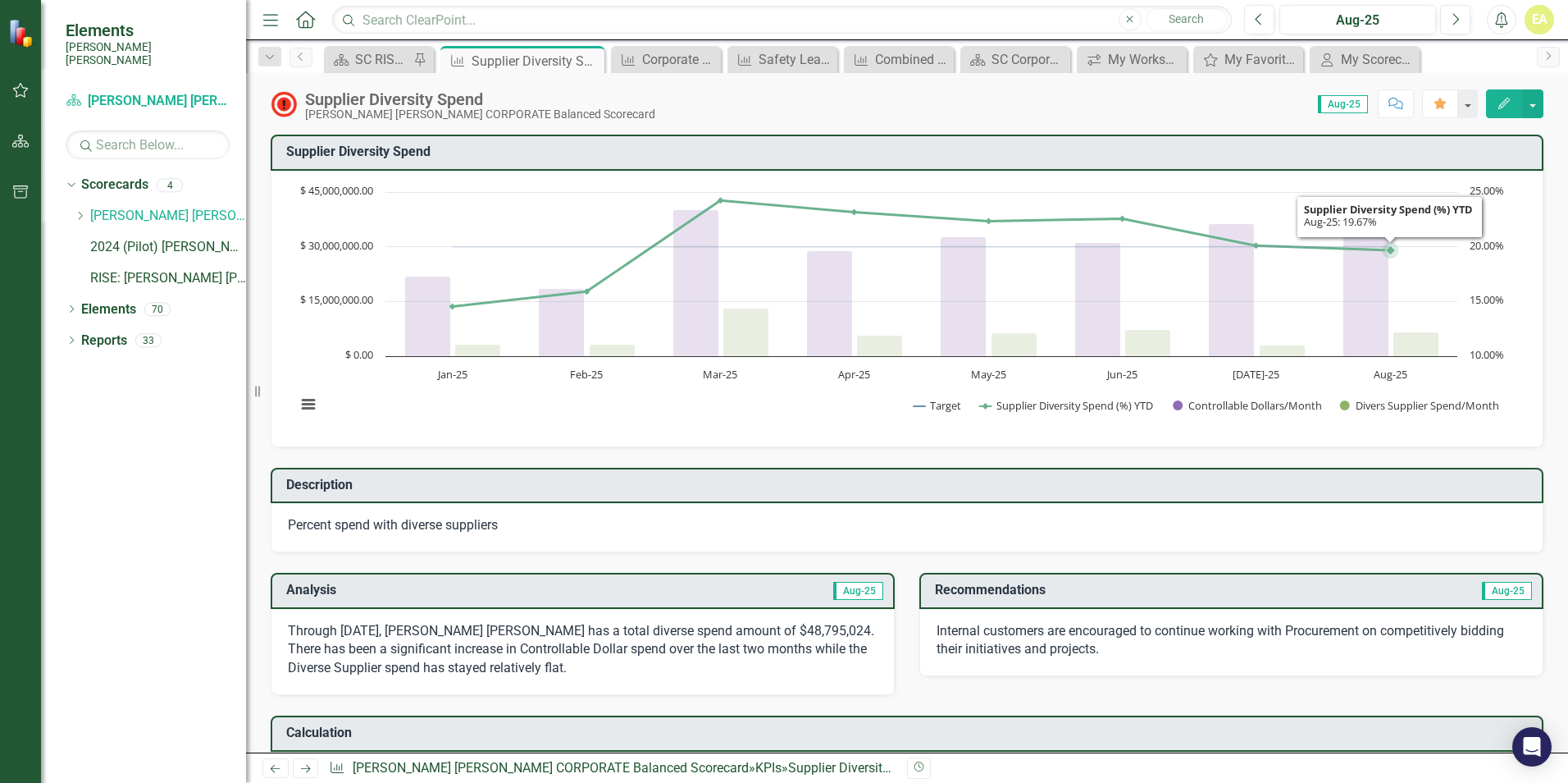
click at [1343, 246] on icon "Interactive chart" at bounding box center [922, 246] width 938 height 0
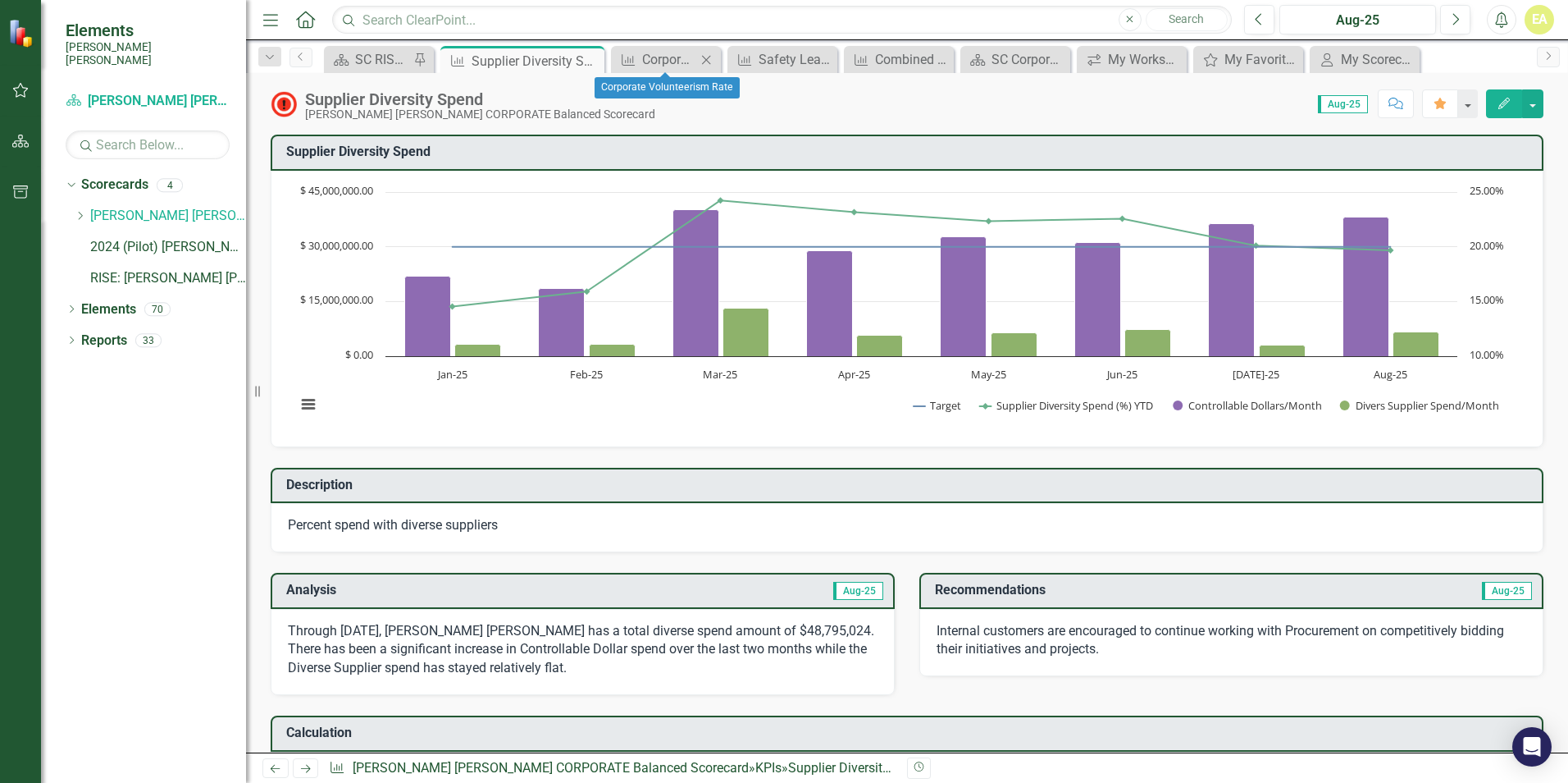
click at [705, 53] on icon "Close" at bounding box center [705, 59] width 16 height 13
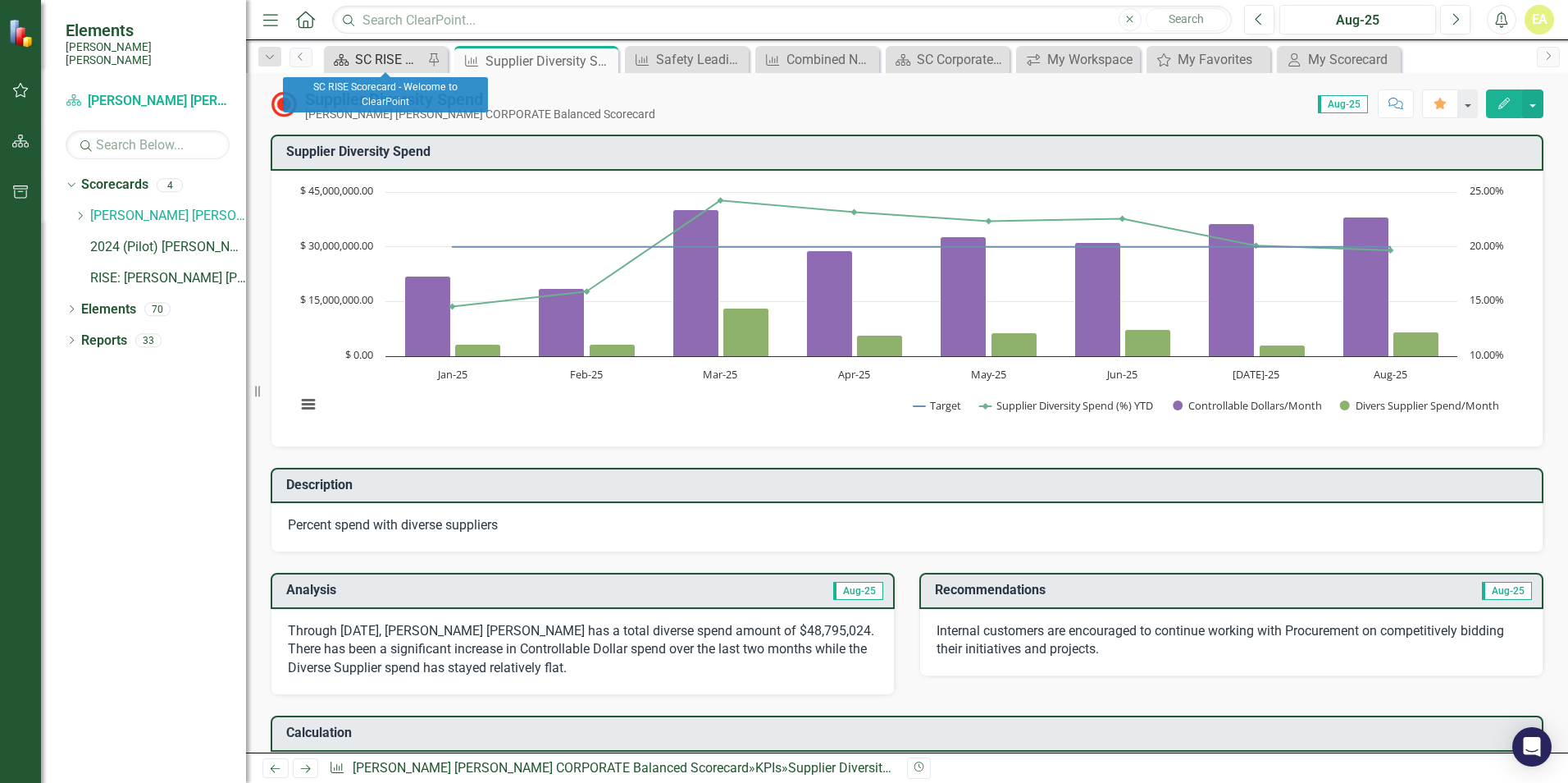
click at [371, 63] on div "SC RISE Scorecard - Welcome to ClearPoint" at bounding box center [388, 59] width 68 height 21
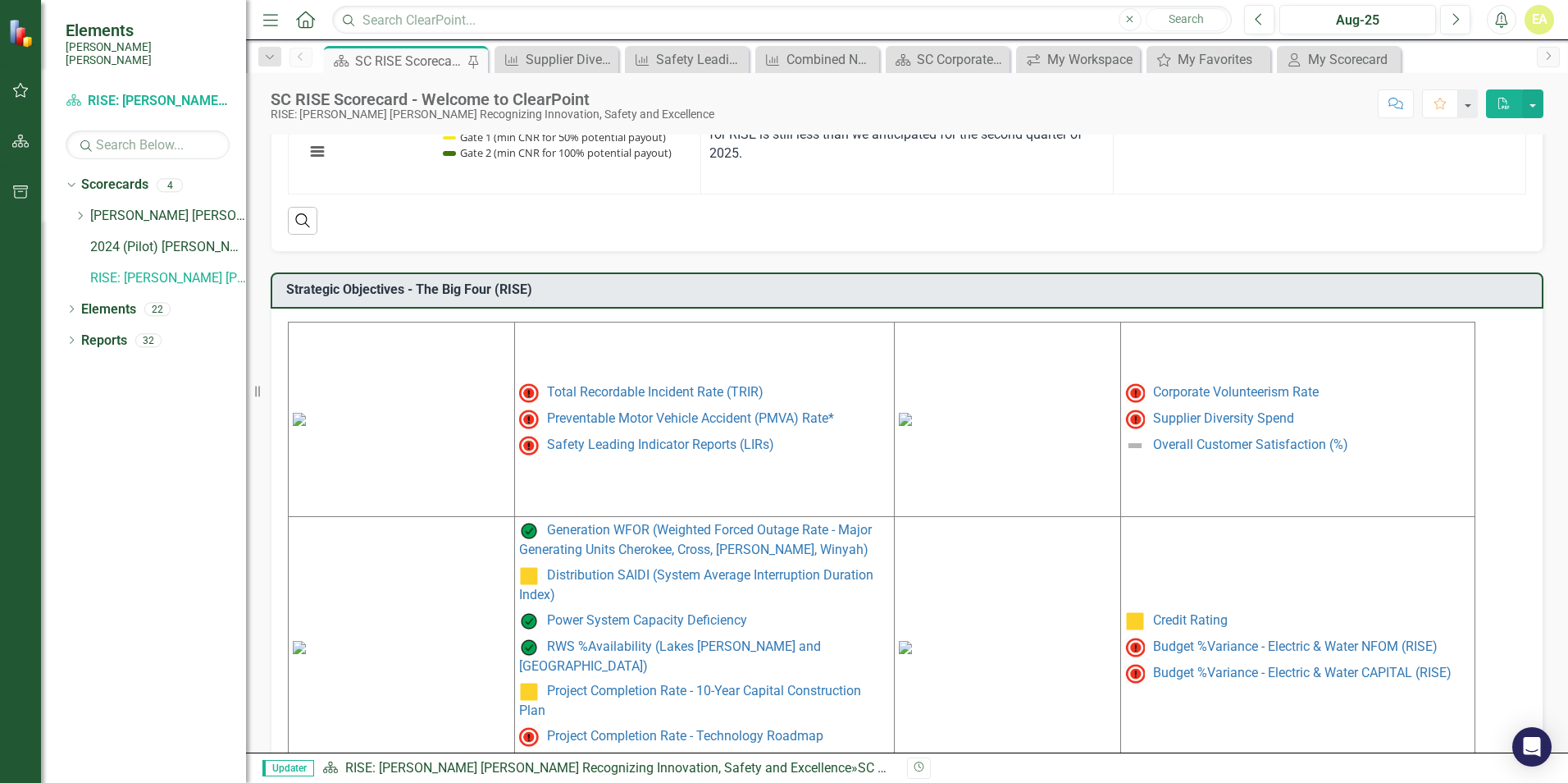
scroll to position [645, 0]
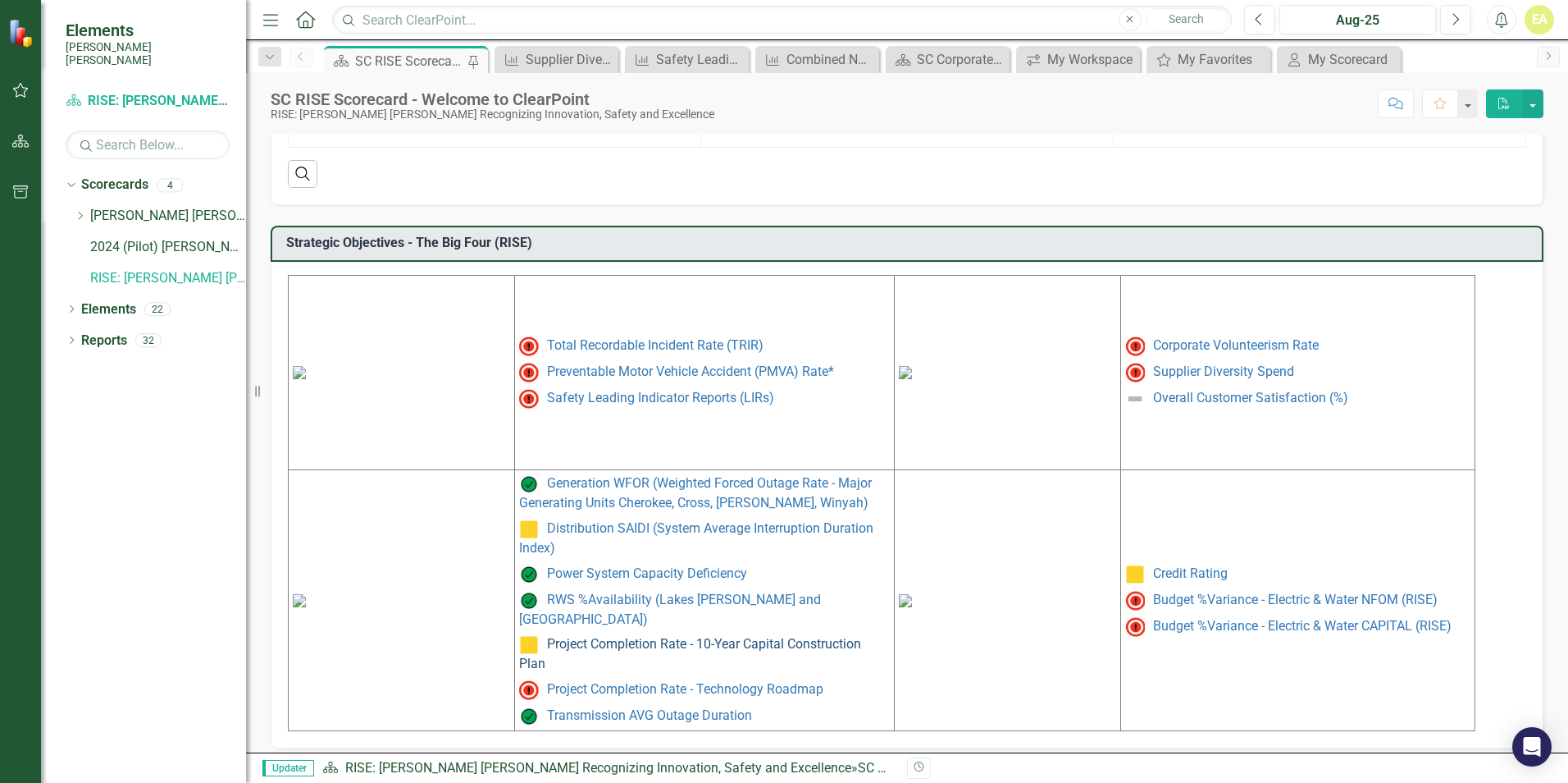
click at [616, 637] on link "Project Completion Rate - 10-Year Capital Construction Plan" at bounding box center [690, 654] width 342 height 35
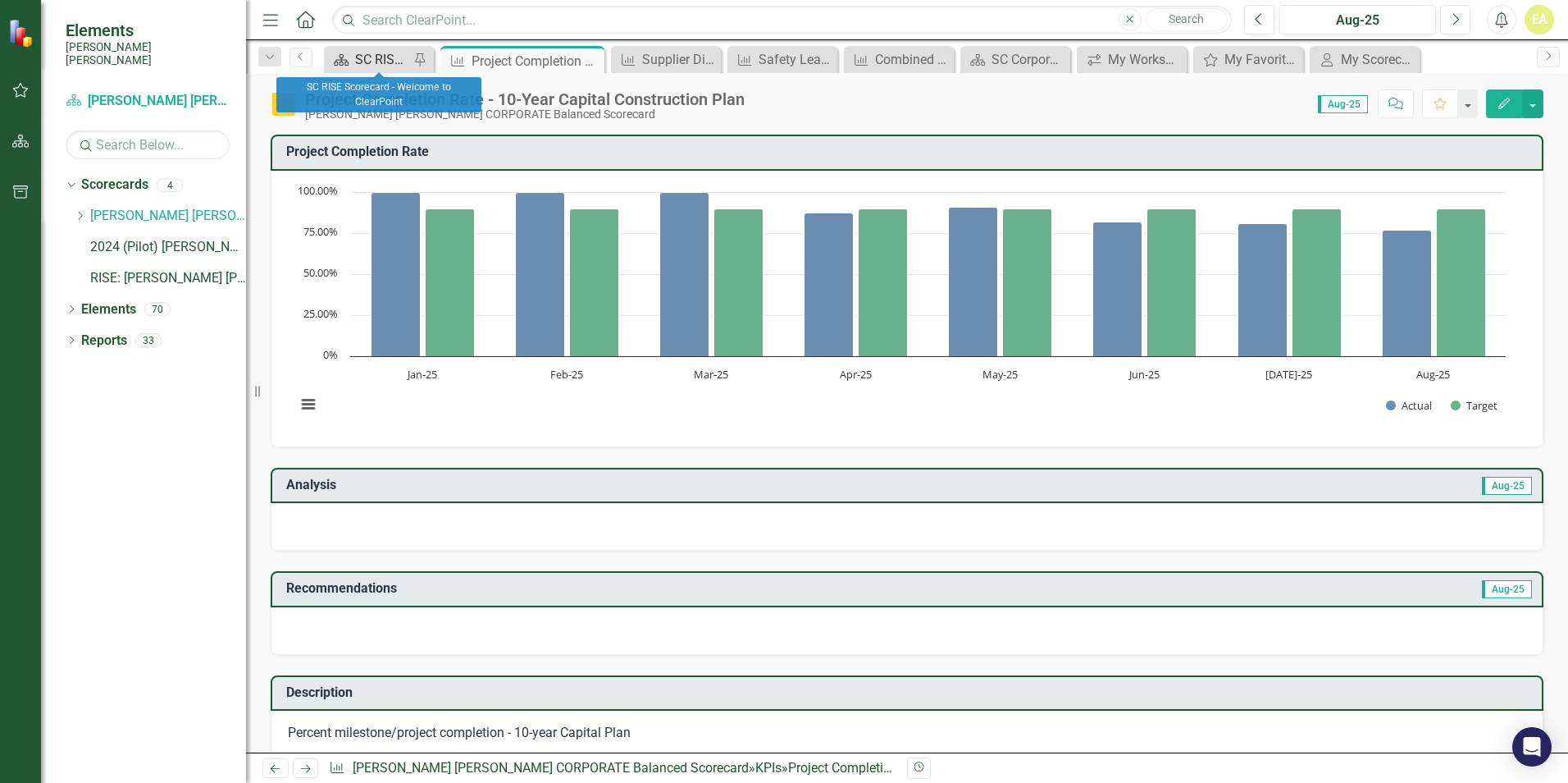
click at [370, 57] on div "SC RISE Scorecard - Welcome to ClearPoint" at bounding box center [381, 59] width 54 height 21
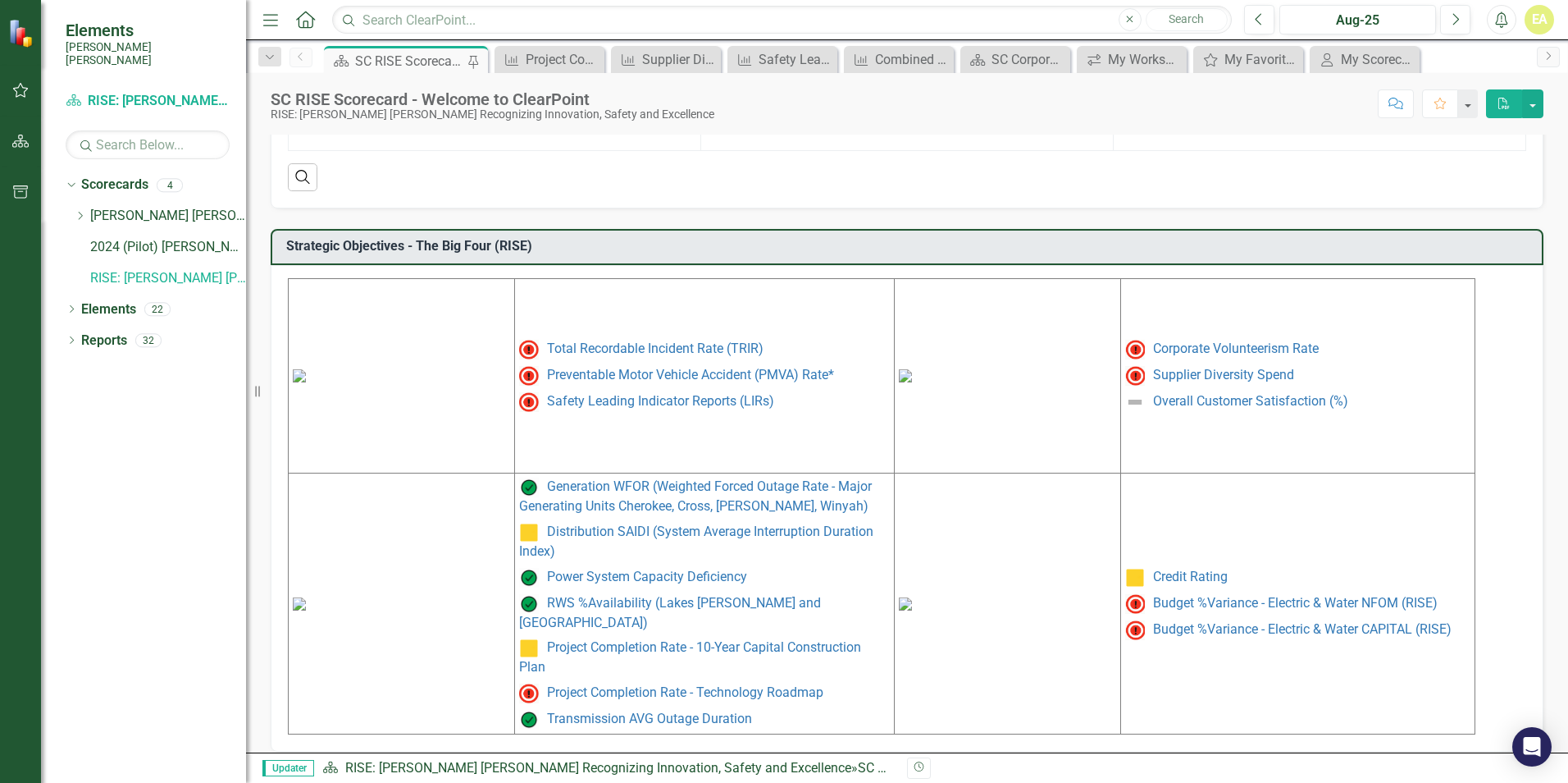
scroll to position [644, 0]
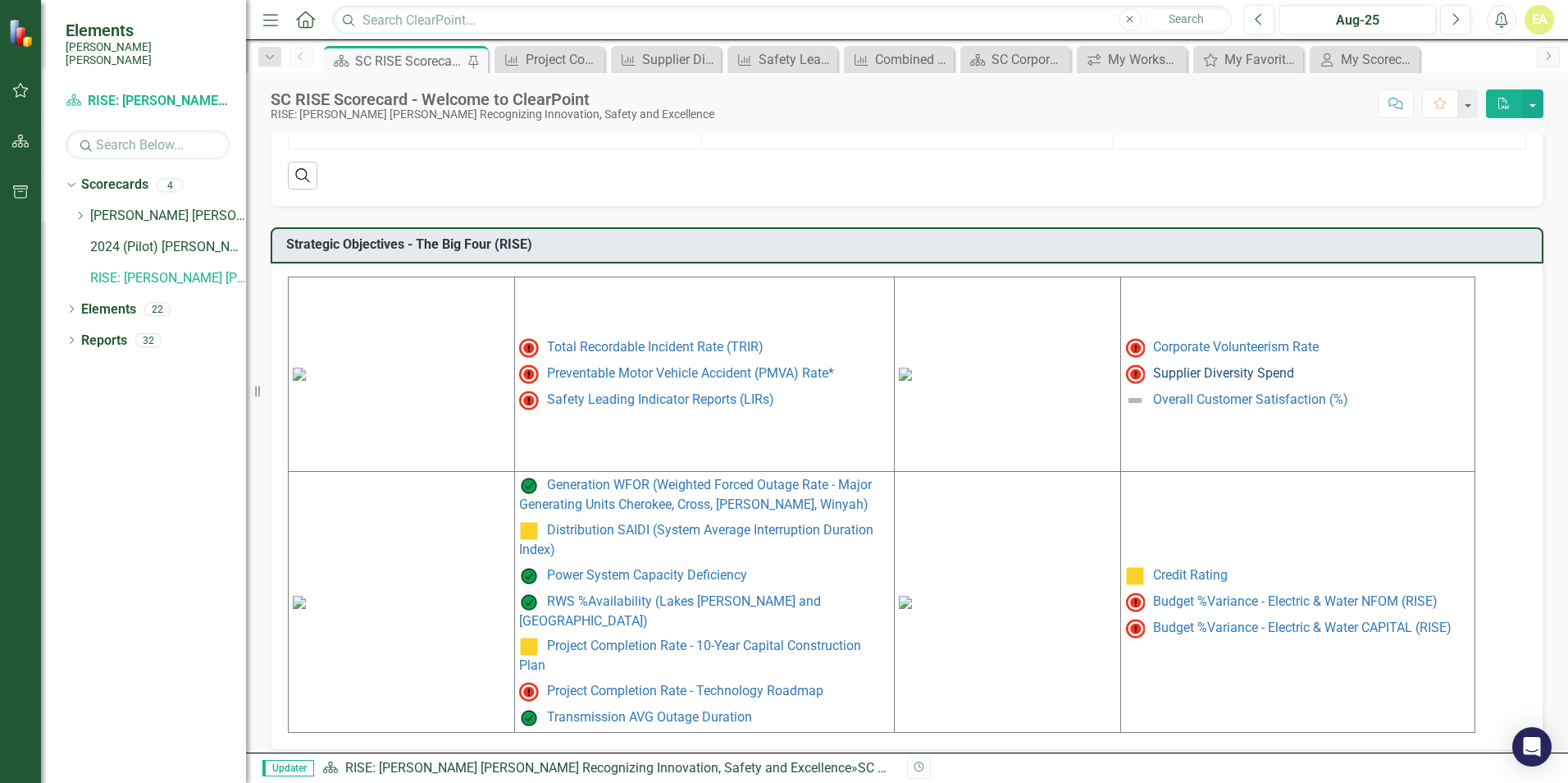
click at [1241, 374] on link "Supplier Diversity Spend" at bounding box center [1223, 373] width 141 height 15
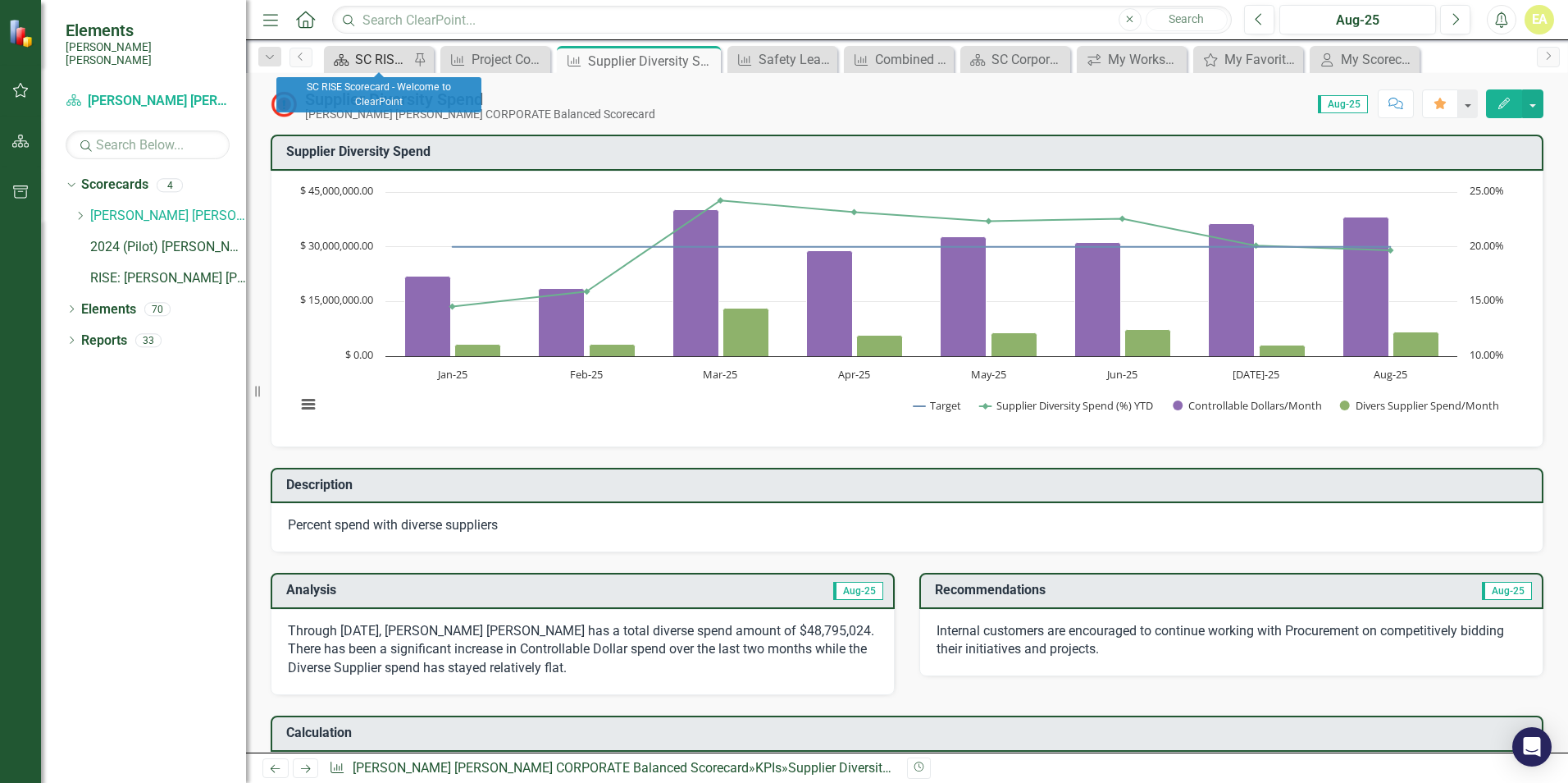
click at [396, 64] on div "SC RISE Scorecard - Welcome to ClearPoint" at bounding box center [381, 59] width 54 height 21
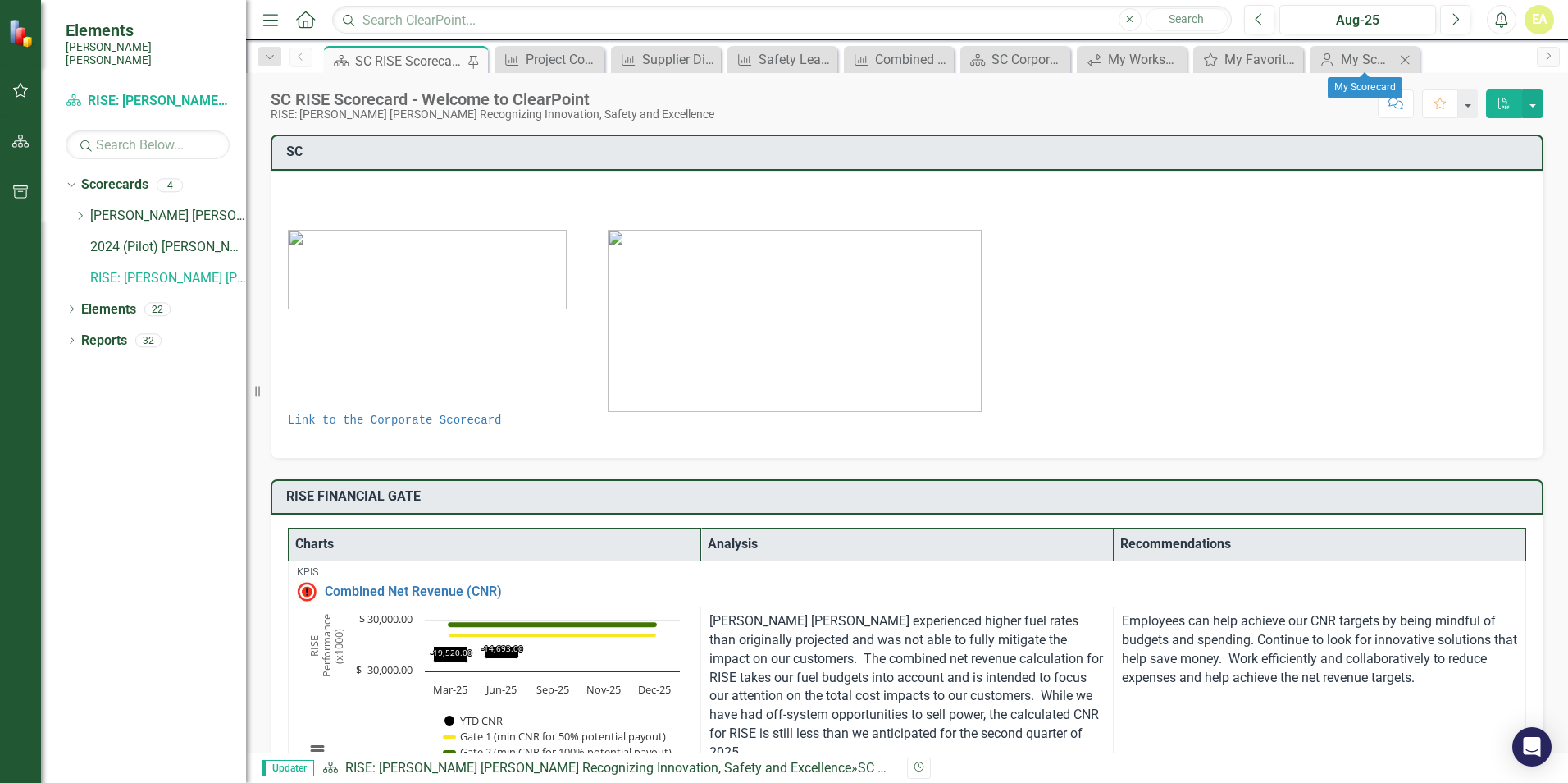
click at [1403, 53] on icon "Close" at bounding box center [1405, 59] width 16 height 13
click at [1380, 56] on icon "Close" at bounding box center [1386, 59] width 16 height 13
click at [1362, 56] on icon "Close" at bounding box center [1364, 59] width 16 height 13
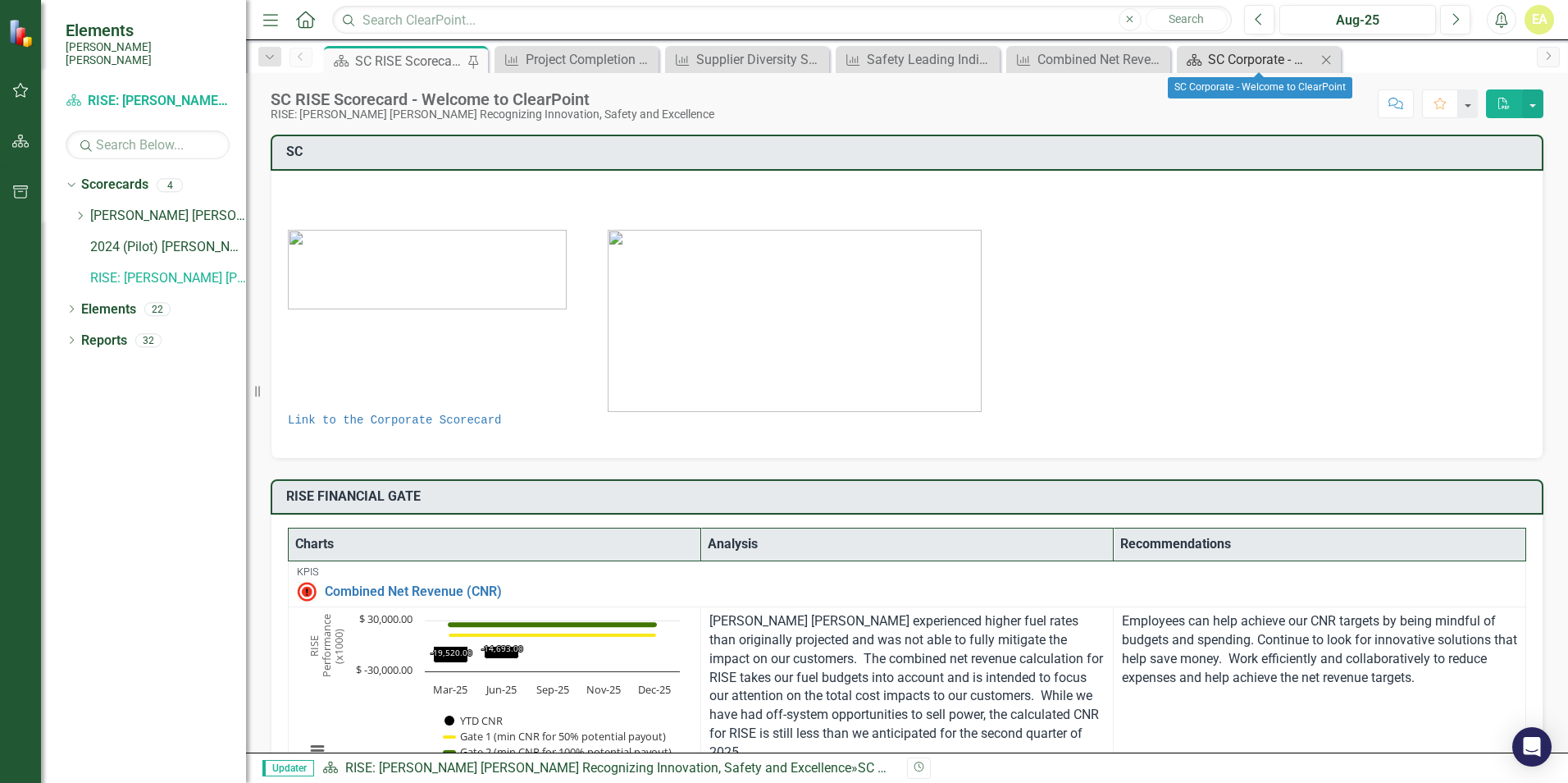
click at [1314, 65] on div "SC Corporate - Welcome to ClearPoint" at bounding box center [1262, 59] width 108 height 21
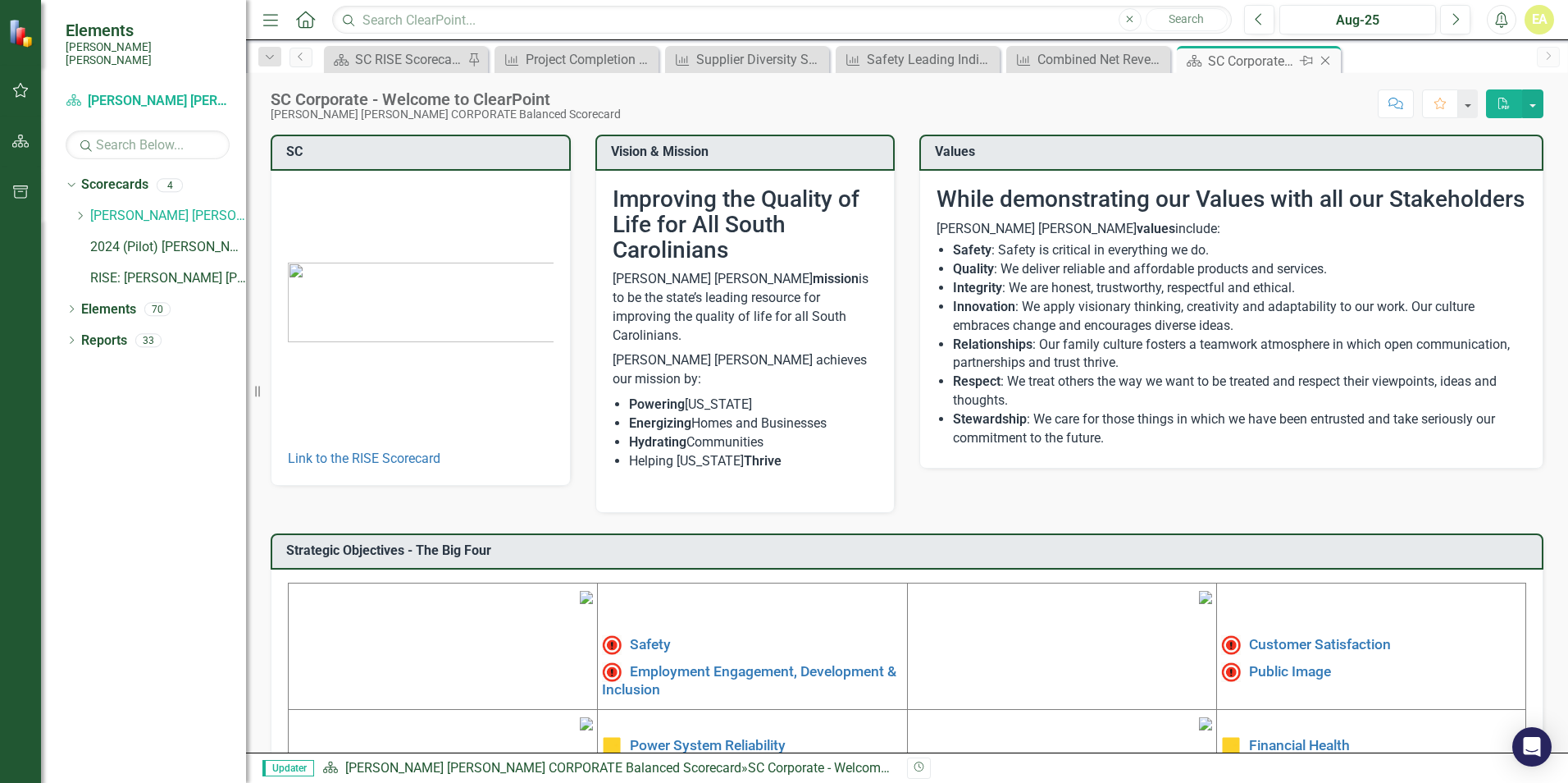
click at [1330, 56] on icon "Close" at bounding box center [1325, 60] width 16 height 13
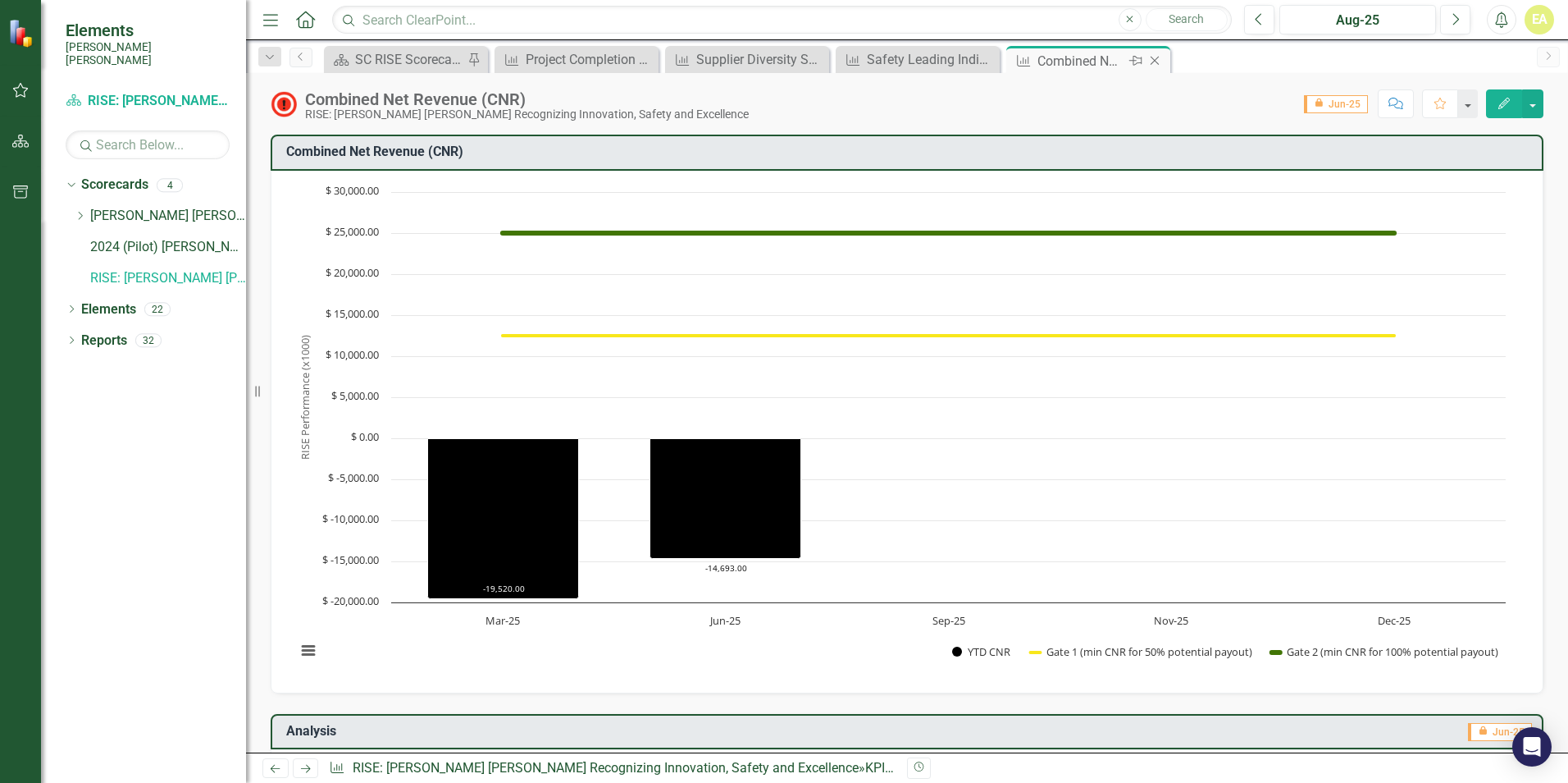
click at [1156, 62] on icon at bounding box center [1155, 61] width 9 height 9
